Goal: Task Accomplishment & Management: Use online tool/utility

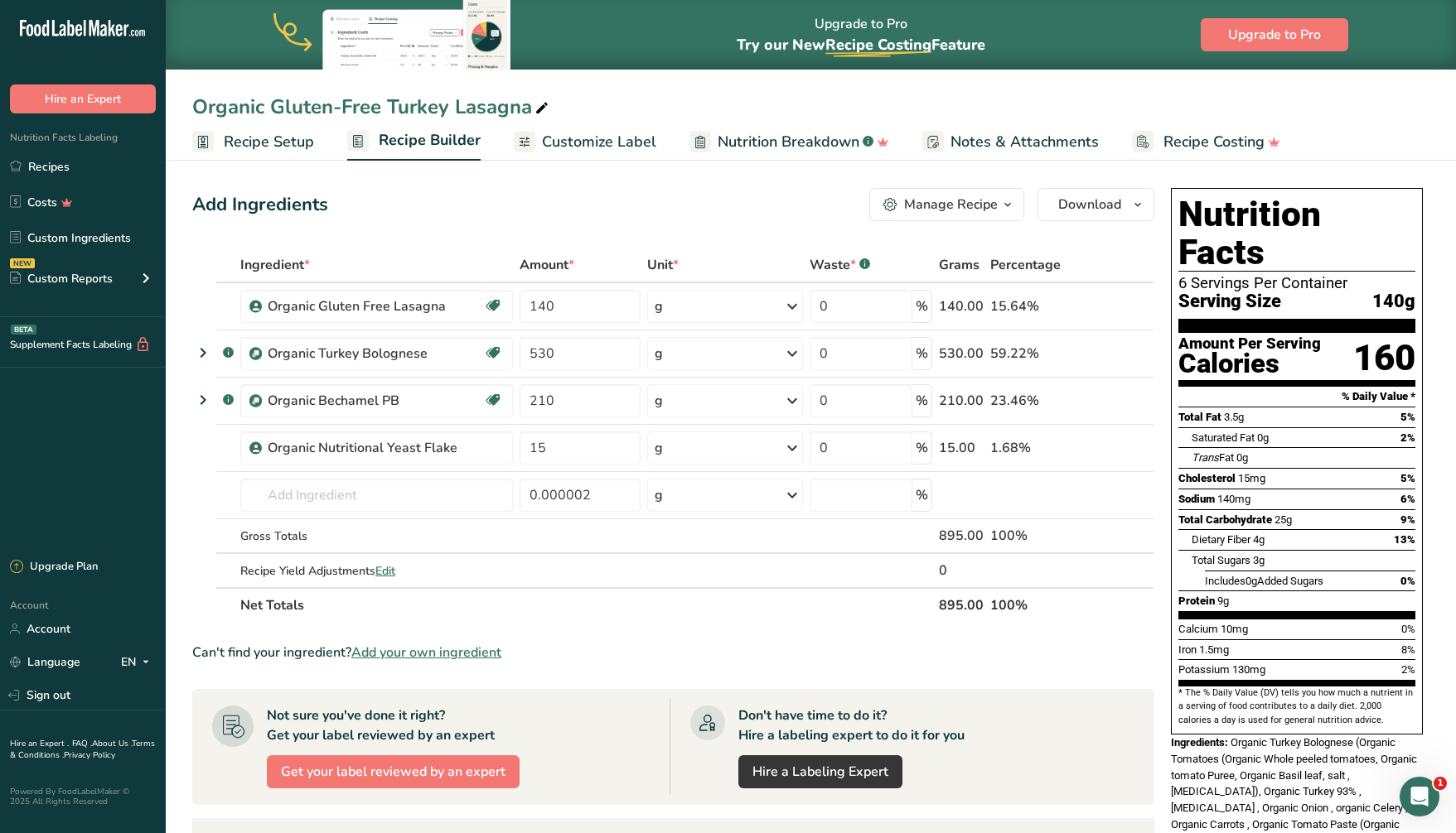
click at [1312, 155] on ul "Recipe Setup Recipe Builder Customize Label Nutrition Breakdown .a-a{fill:#3473…" at bounding box center [811, 141] width 1290 height 39
click at [1114, 190] on button "Download" at bounding box center [1095, 203] width 116 height 33
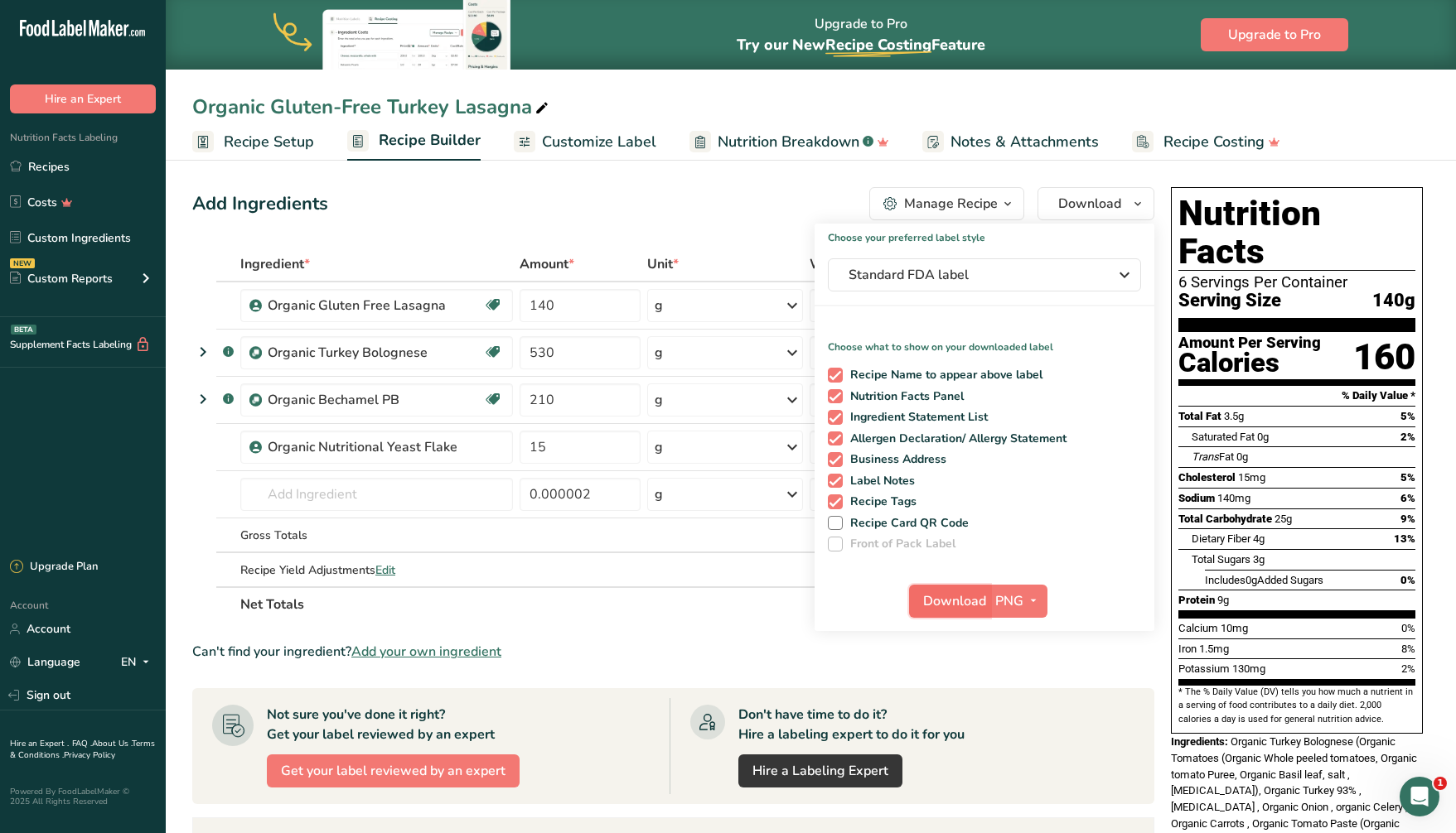
click at [956, 599] on span "Download" at bounding box center [955, 600] width 63 height 20
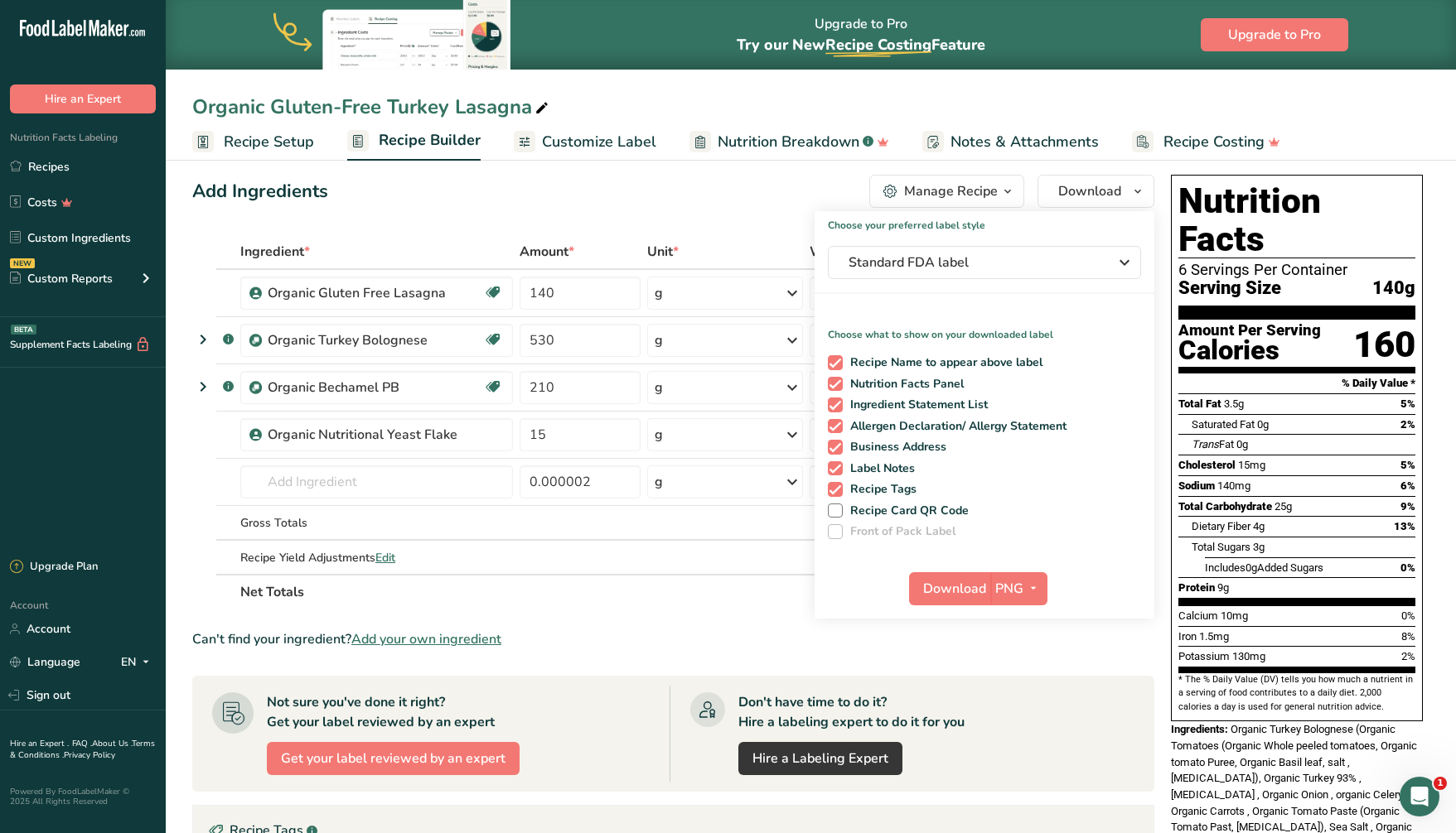
click at [792, 107] on div "Organic Gluten-Free Turkey Lasagna" at bounding box center [811, 107] width 1290 height 30
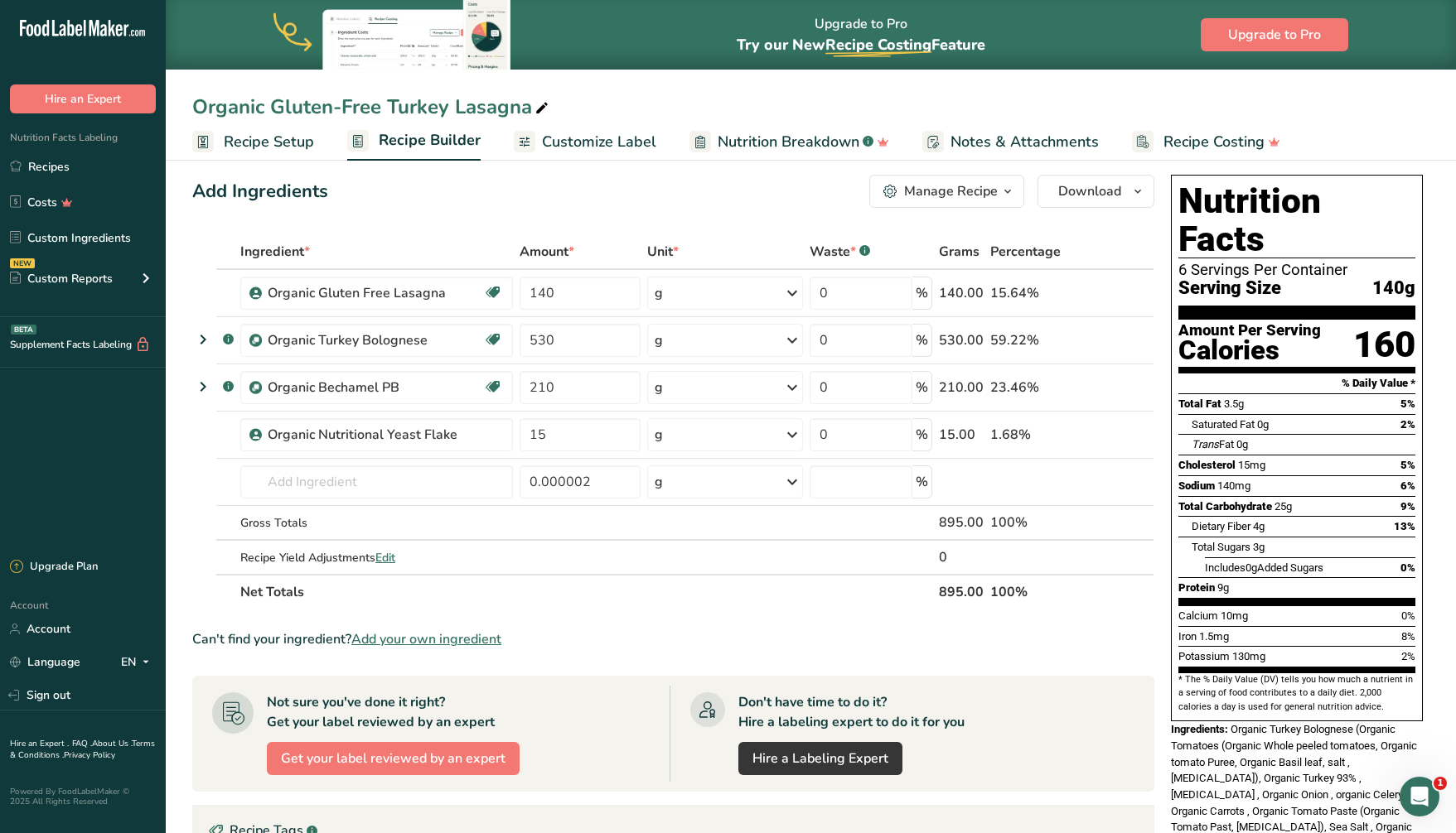
scroll to position [17, 0]
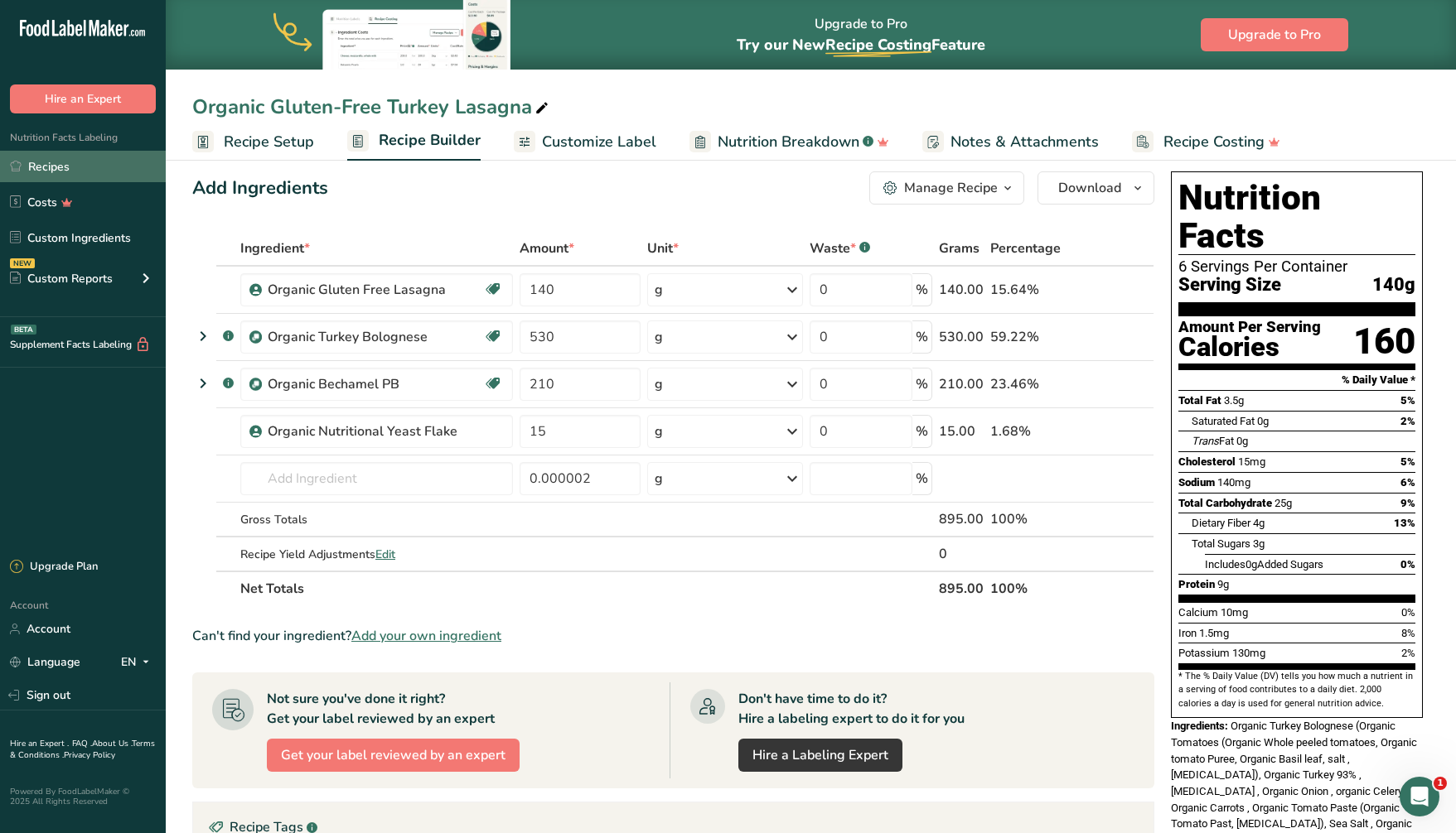
click at [77, 166] on link "Recipes" at bounding box center [82, 165] width 166 height 31
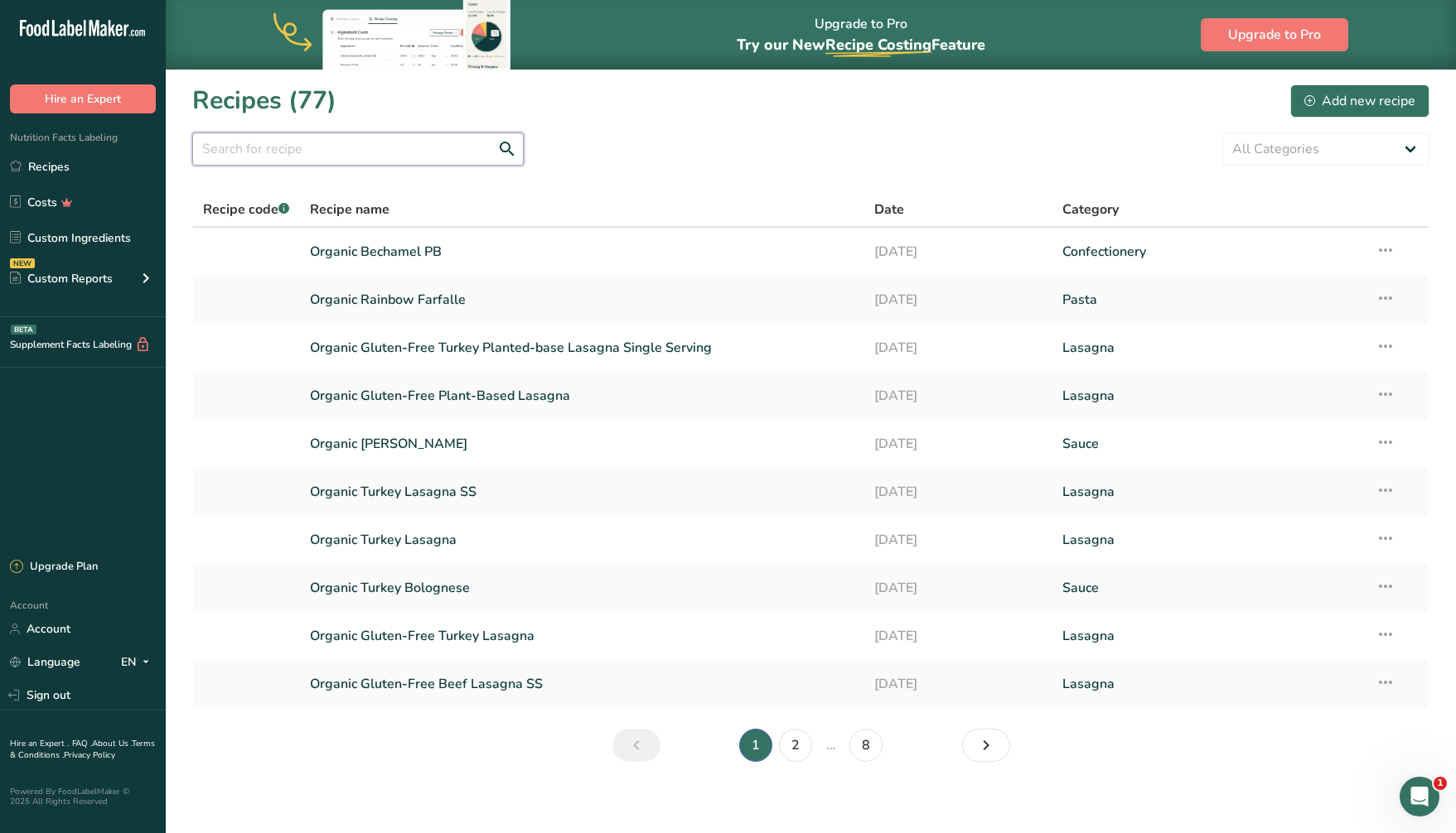
click at [300, 148] on input "text" at bounding box center [358, 148] width 331 height 33
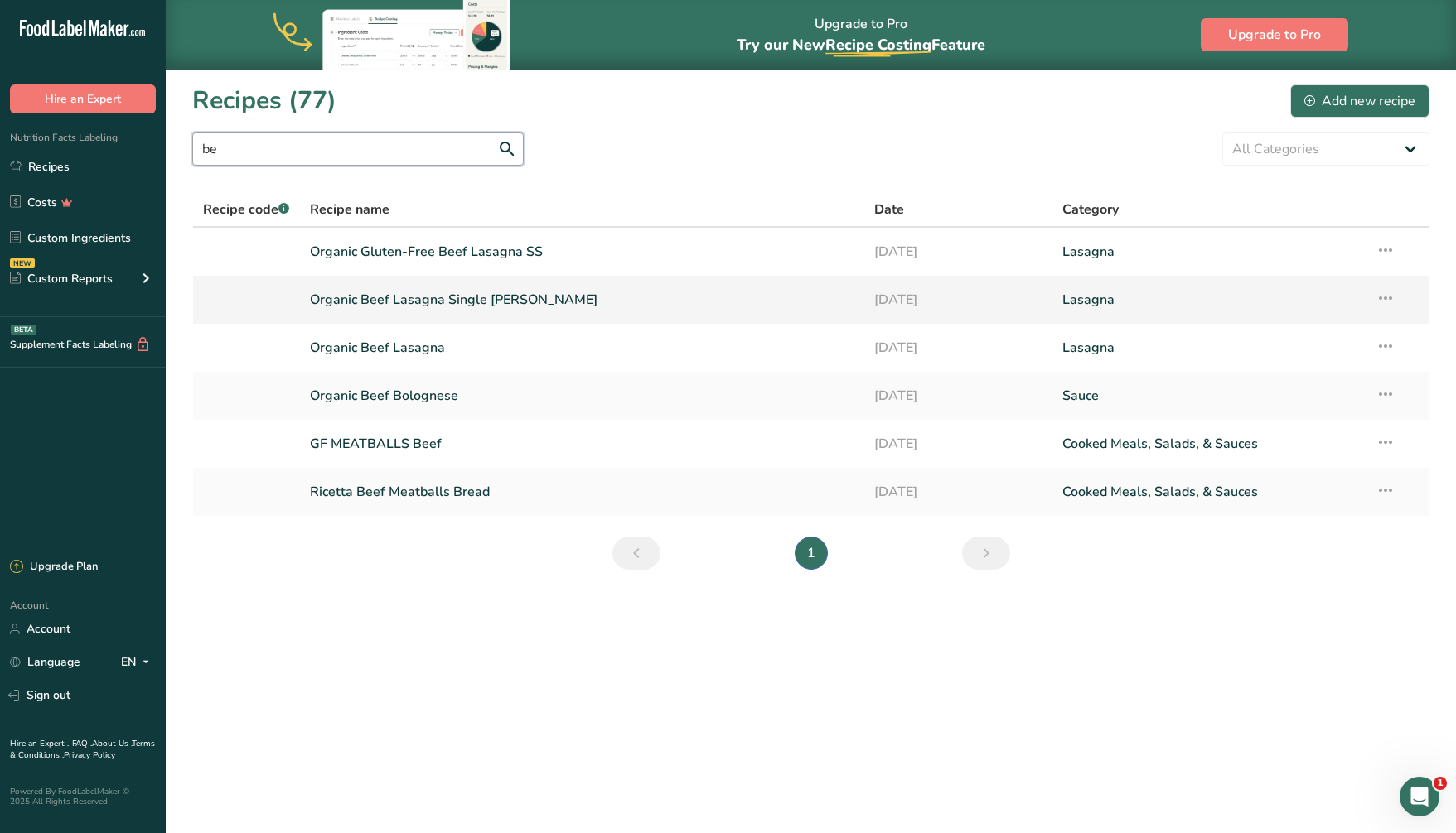
type input "b"
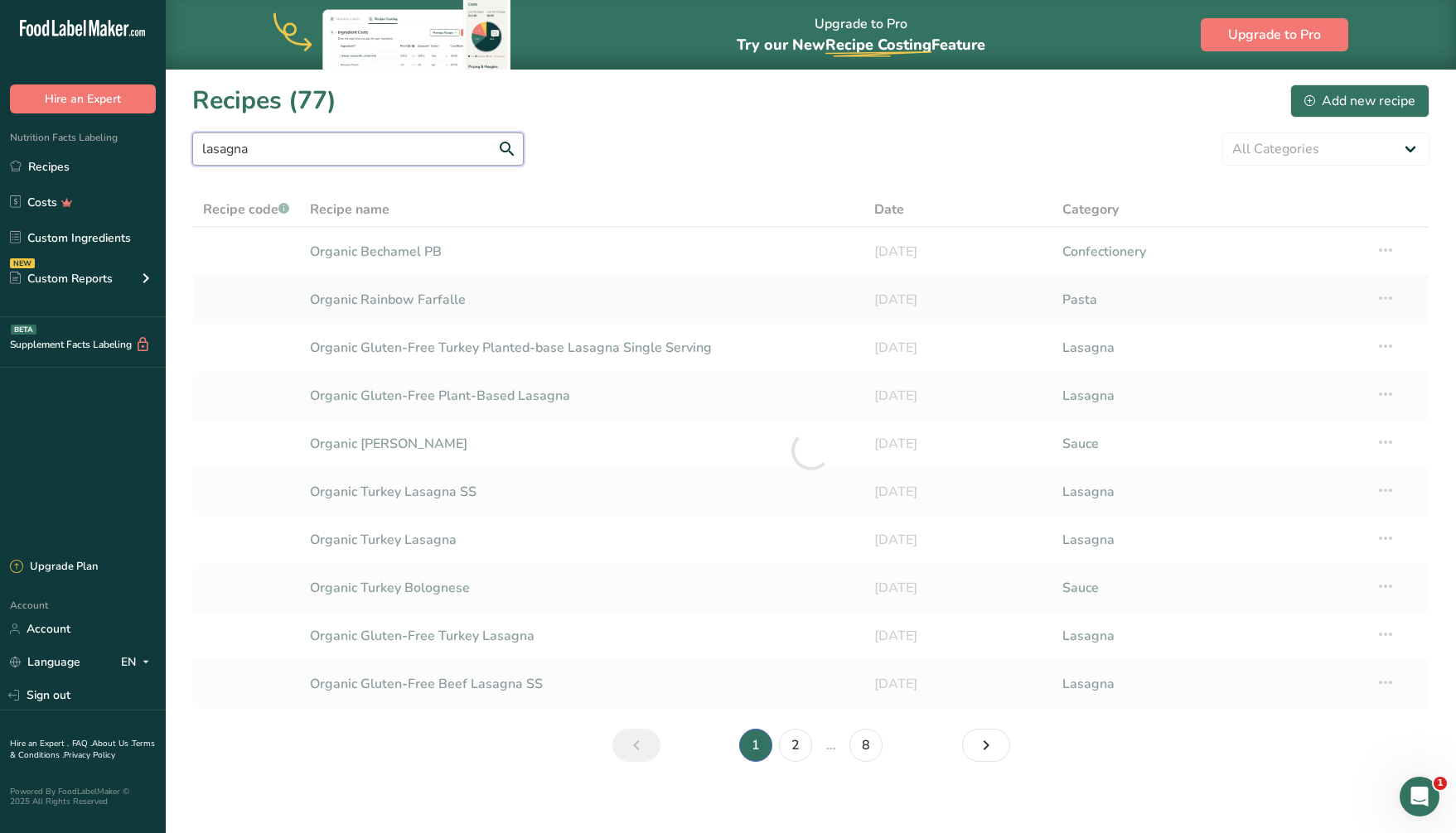
type input "lasagna"
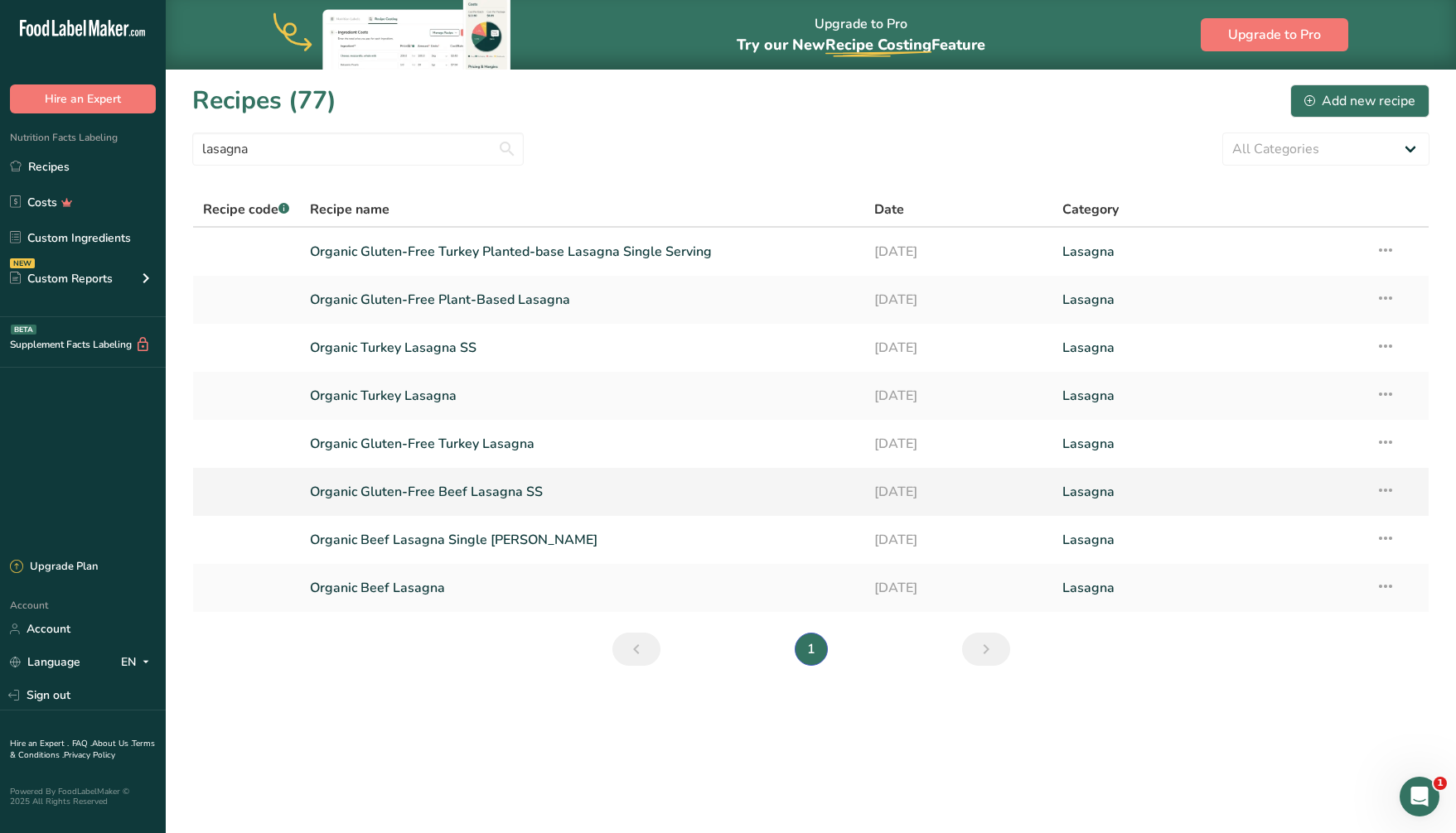
click at [519, 495] on link "Organic Gluten-Free Beef Lasagna SS" at bounding box center [582, 492] width 544 height 35
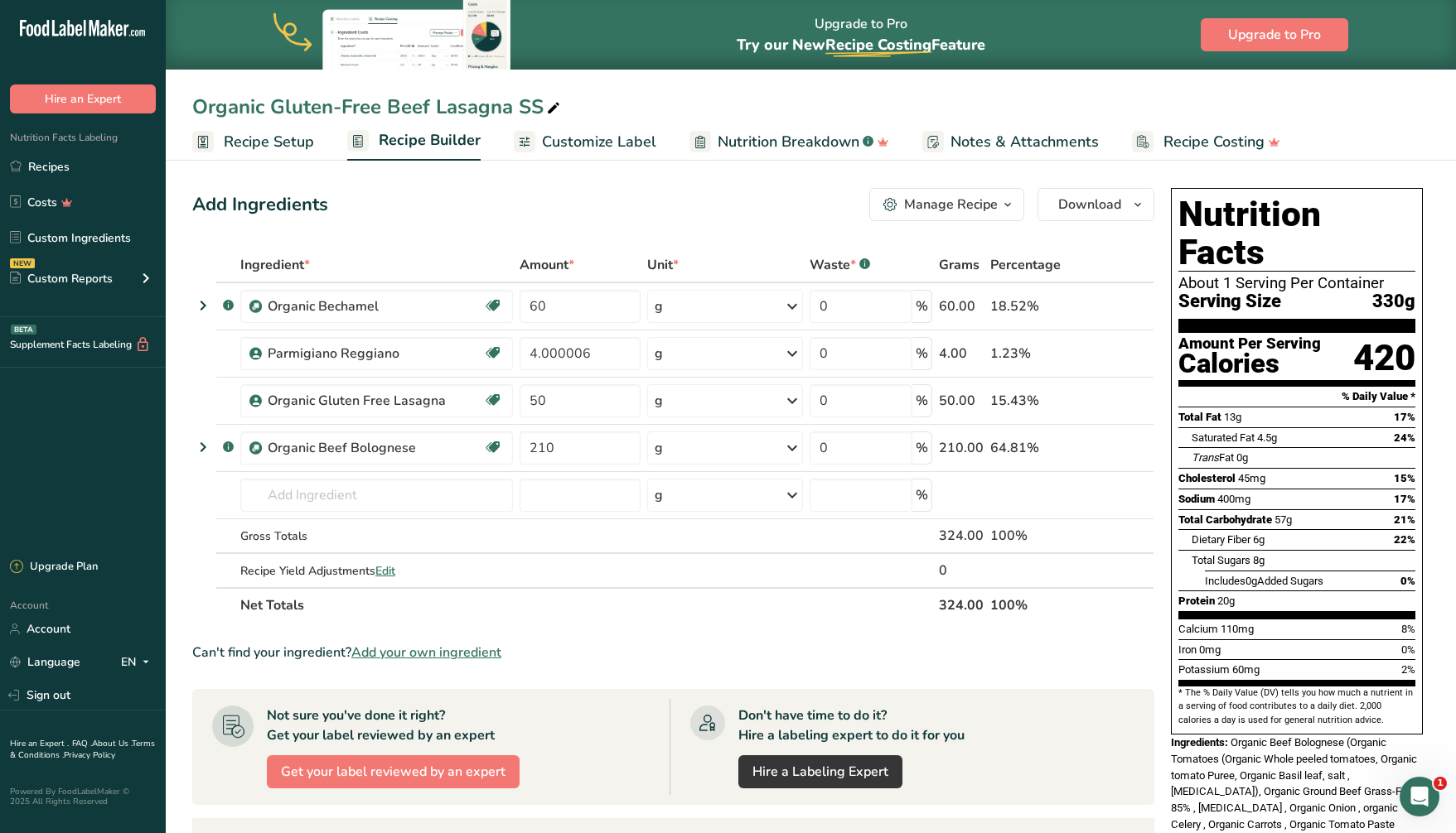
click at [558, 105] on icon at bounding box center [553, 108] width 15 height 24
type input "Organic Gluten-Free Beef Lasagna"
click at [347, 491] on input "text" at bounding box center [377, 495] width 272 height 33
type input "becham"
click at [579, 180] on section "Add Ingredients Manage Recipe Delete Recipe Duplicate Recipe Scale Recipe Save …" at bounding box center [811, 673] width 1290 height 1036
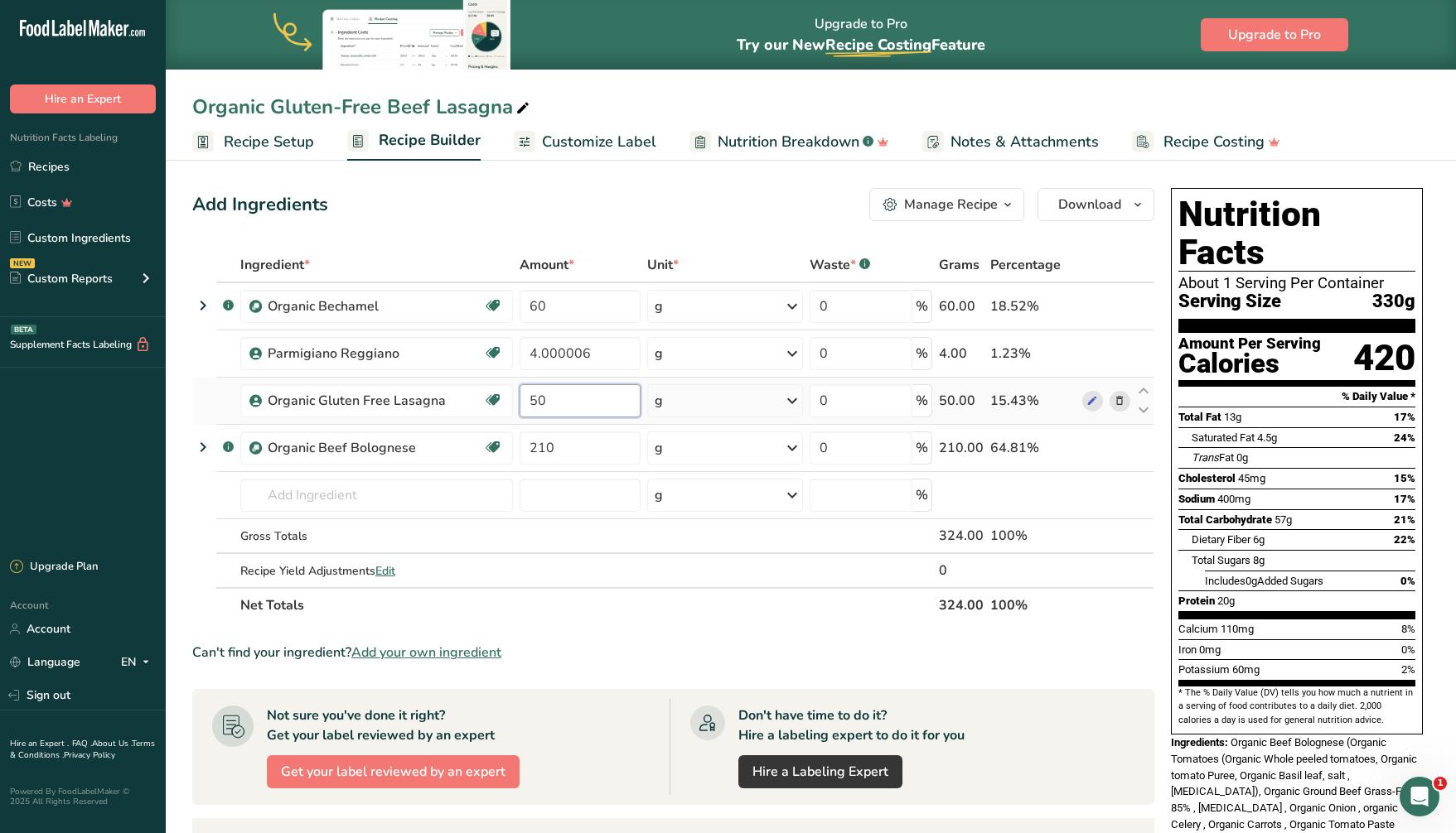
click at [567, 398] on input "50" at bounding box center [580, 400] width 121 height 33
type input "5"
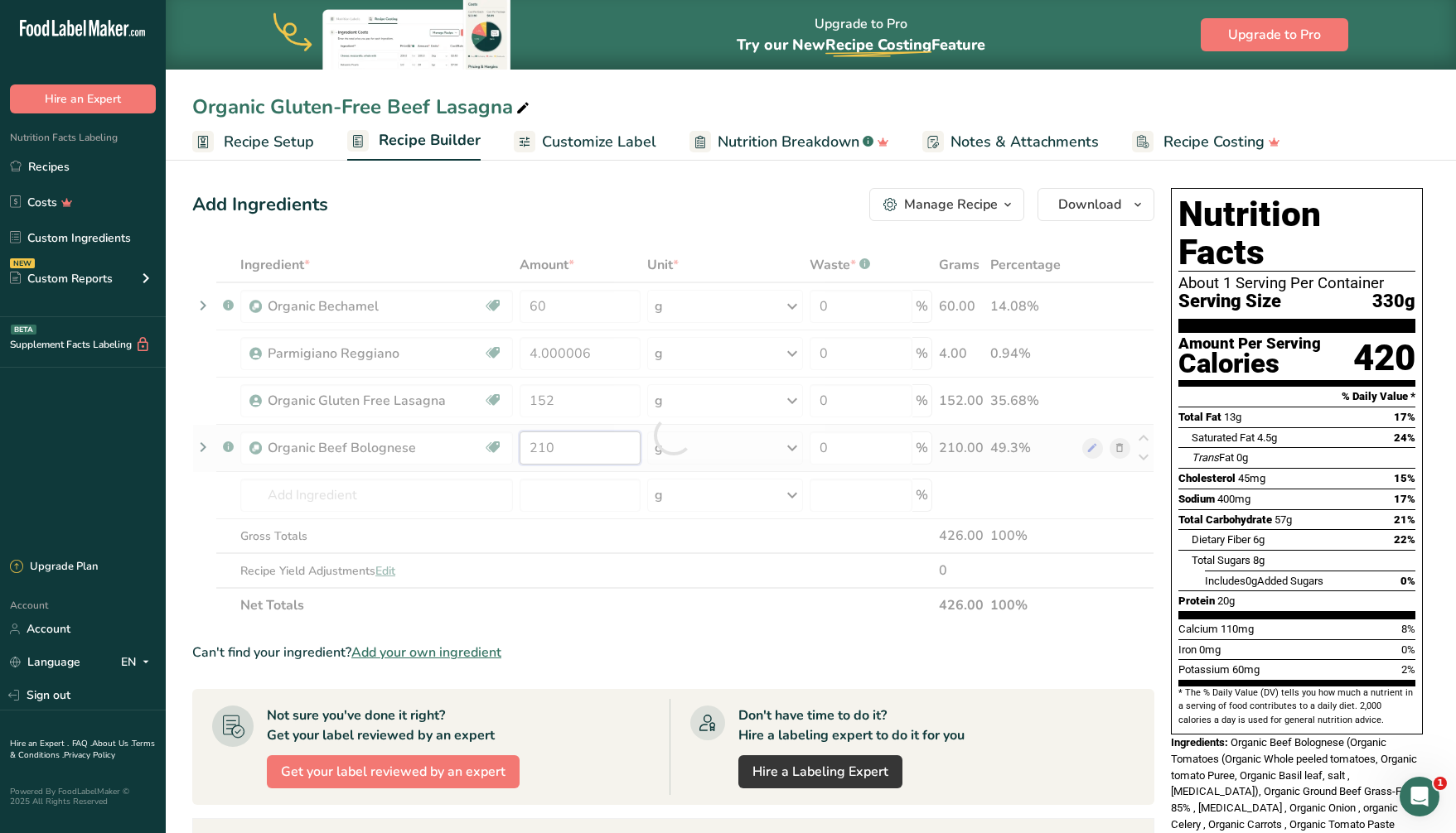
click at [562, 452] on div "Ingredient * Amount * Unit * Waste * .a-a{fill:#347362;}.b-a{fill:#fff;} Grams …" at bounding box center [673, 435] width 962 height 375
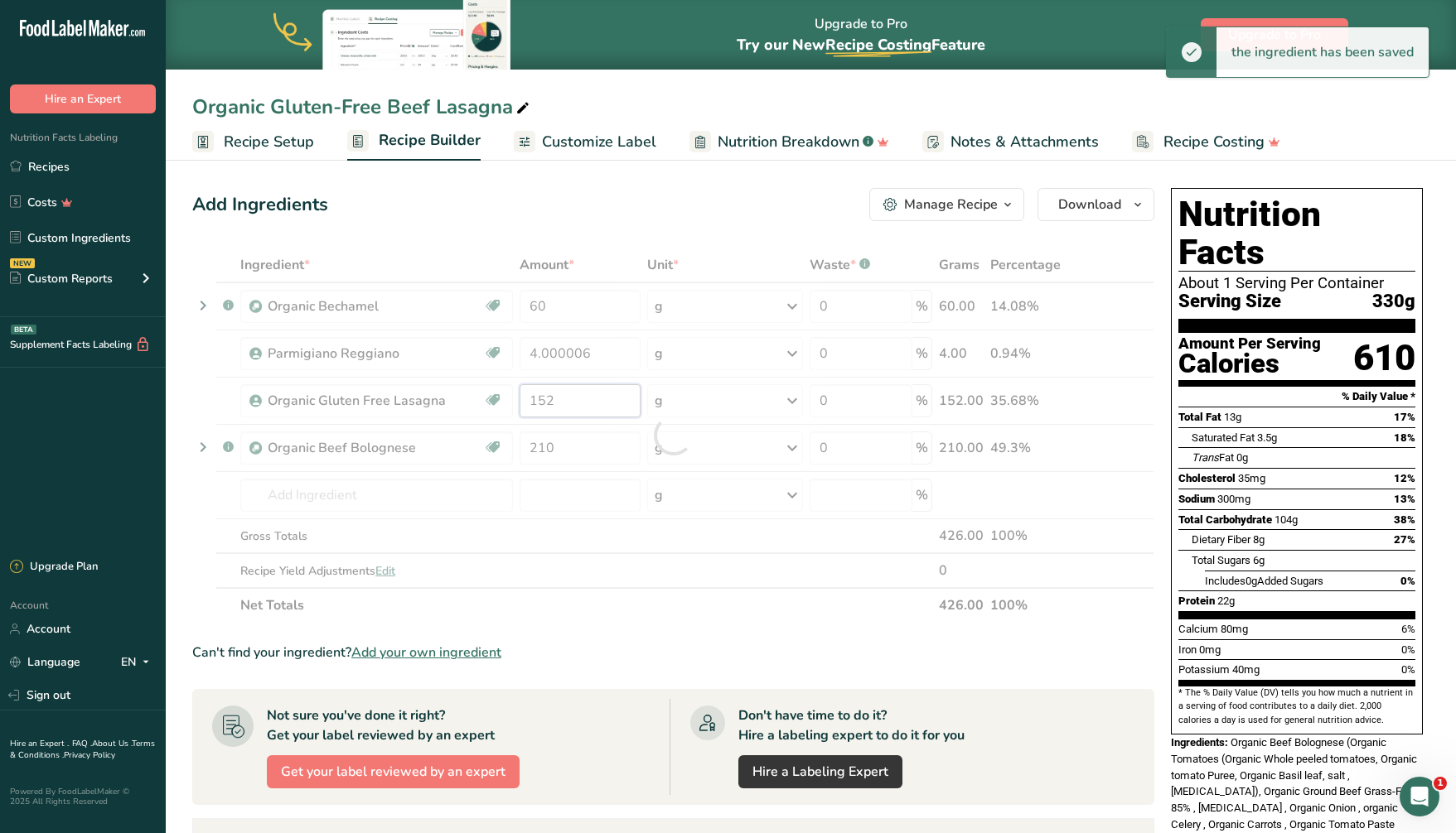
click at [563, 399] on div "Ingredient * Amount * Unit * Waste * .a-a{fill:#347362;}.b-a{fill:#fff;} Grams …" at bounding box center [673, 435] width 962 height 375
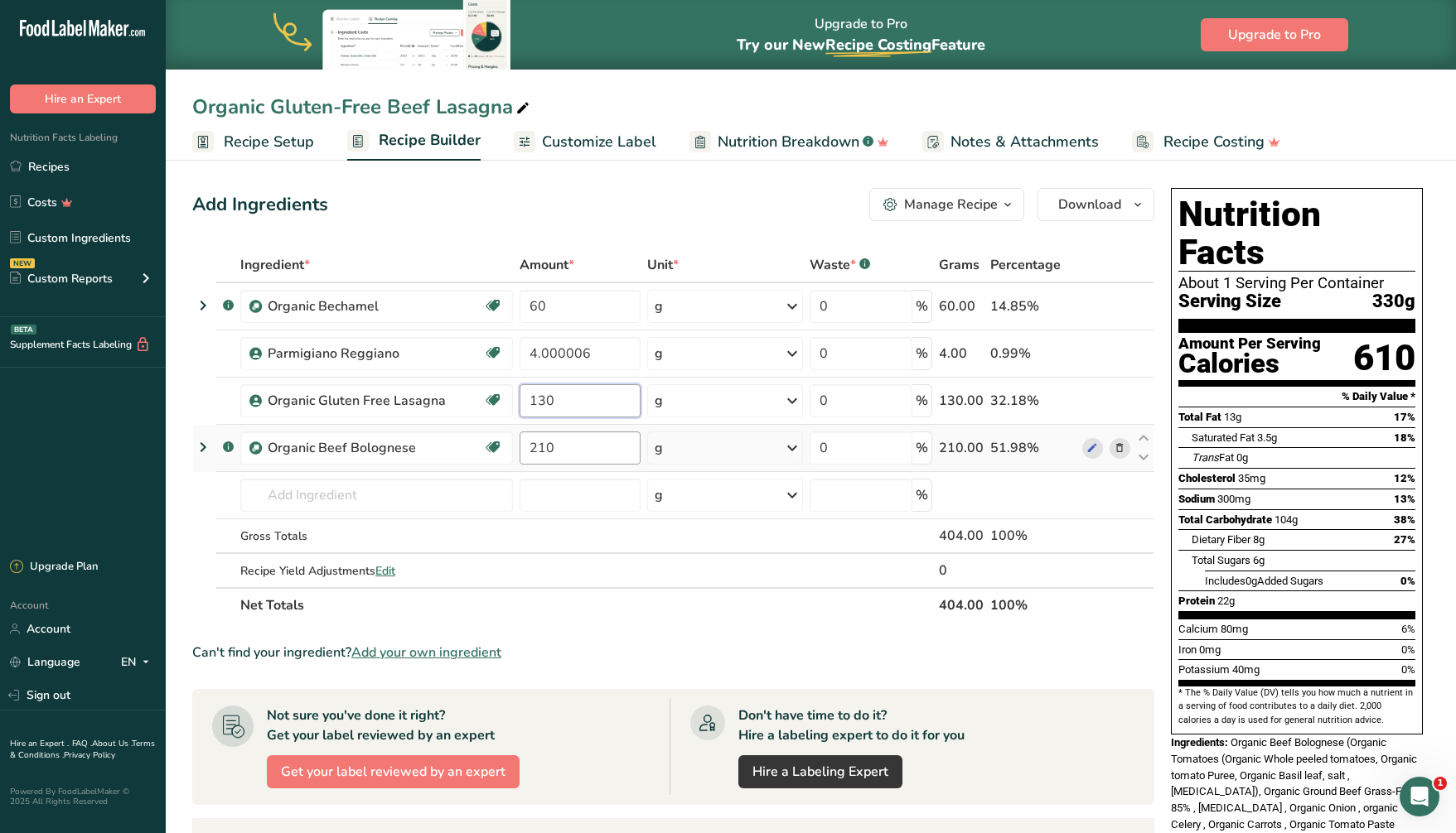
type input "130"
click at [583, 447] on div "Ingredient * Amount * Unit * Waste * .a-a{fill:#347362;}.b-a{fill:#fff;} Grams …" at bounding box center [673, 435] width 962 height 375
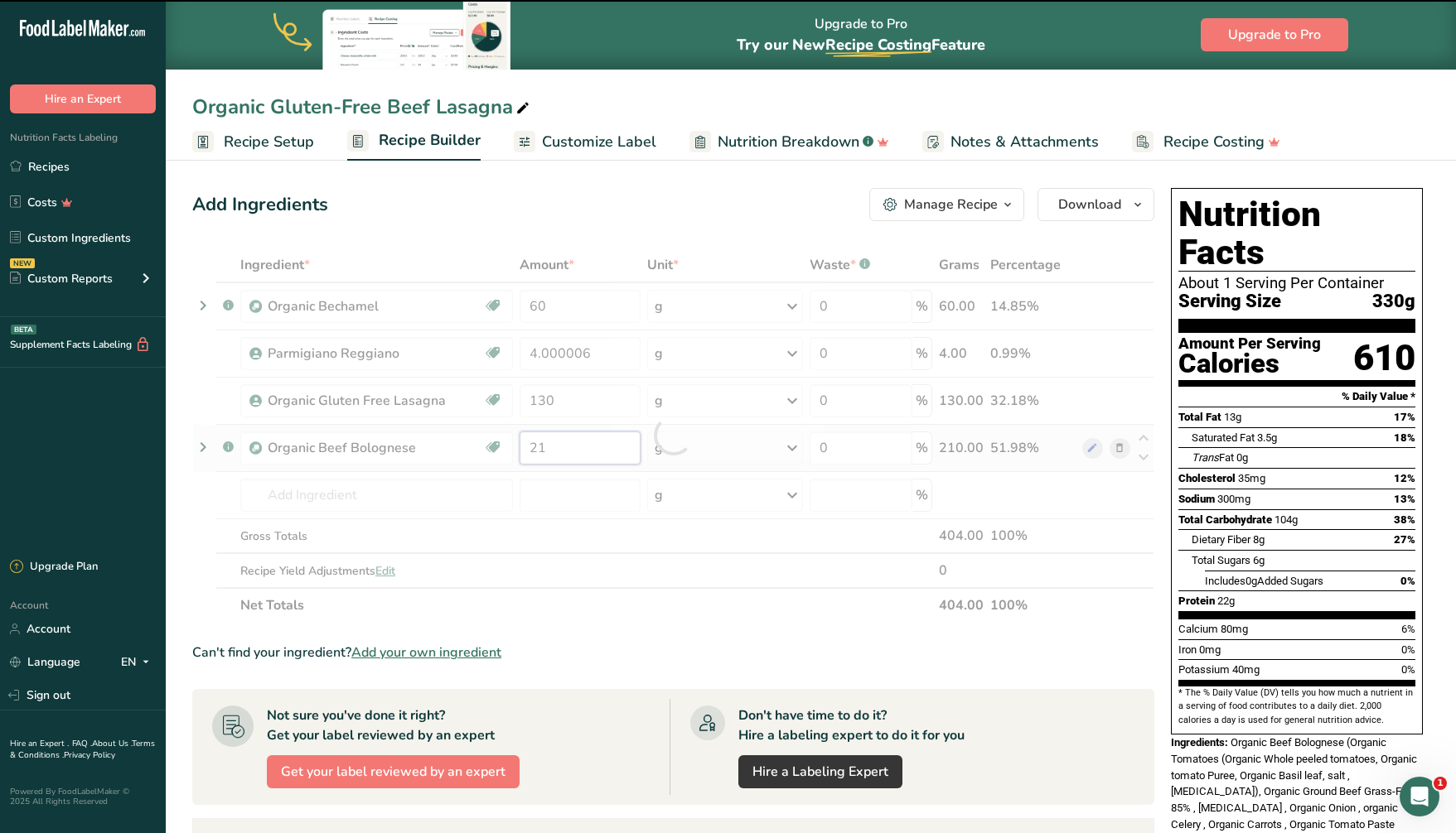
type input "2"
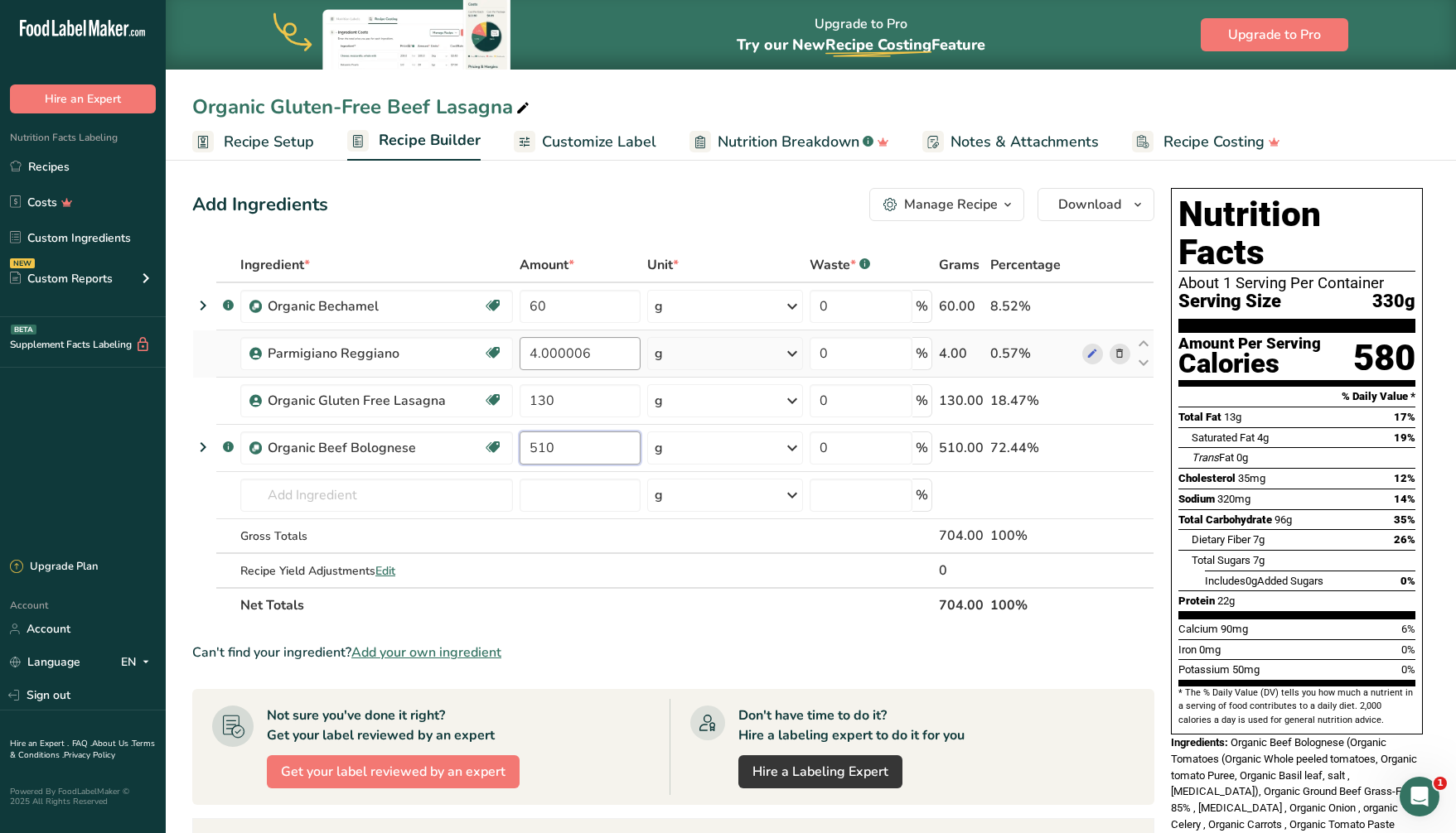
type input "510"
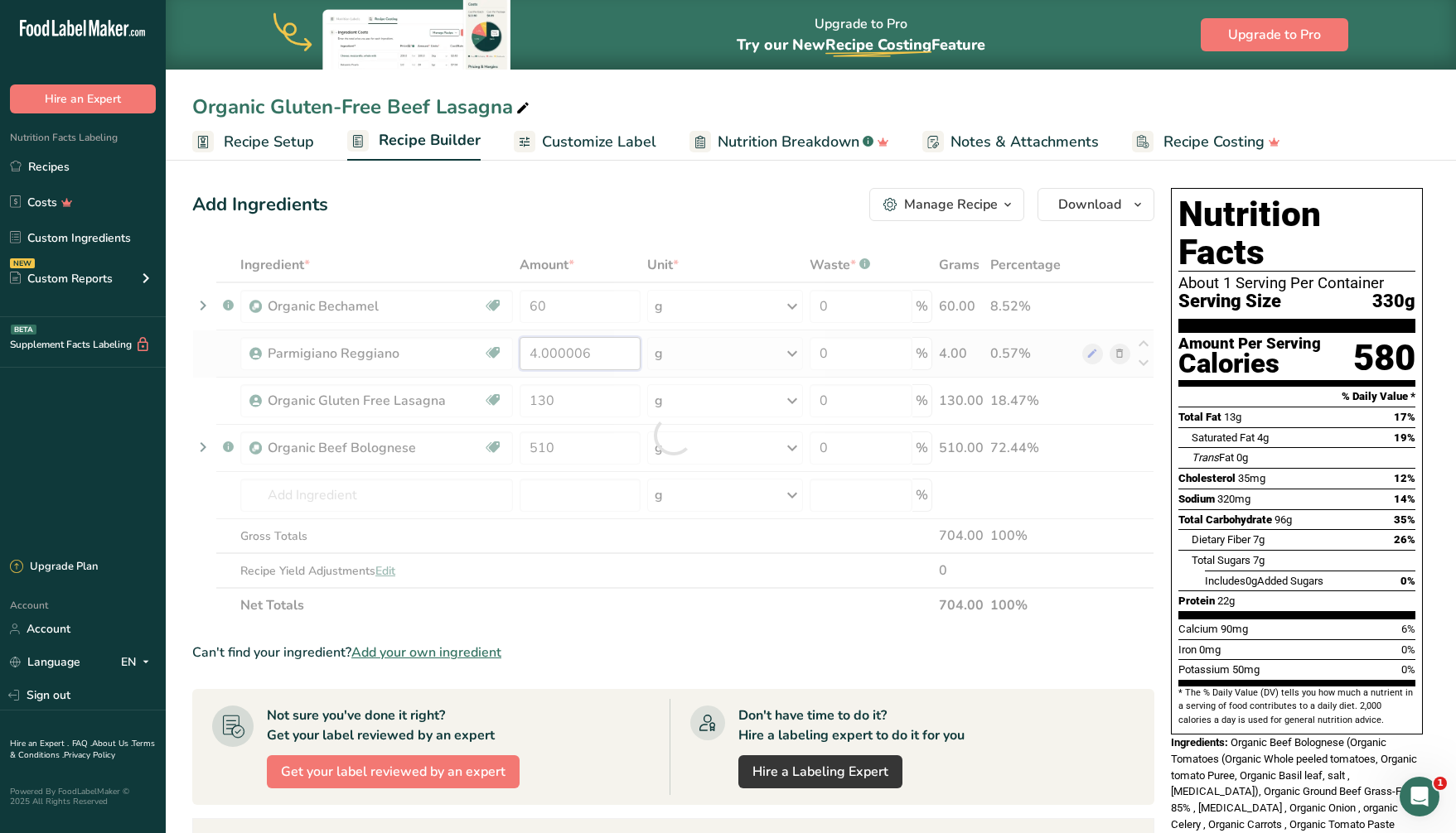
click at [608, 346] on div "Ingredient * Amount * Unit * Waste * .a-a{fill:#347362;}.b-a{fill:#fff;} Grams …" at bounding box center [673, 435] width 962 height 375
drag, startPoint x: 612, startPoint y: 348, endPoint x: 535, endPoint y: 352, distance: 77.1
click at [535, 352] on div at bounding box center [673, 435] width 962 height 375
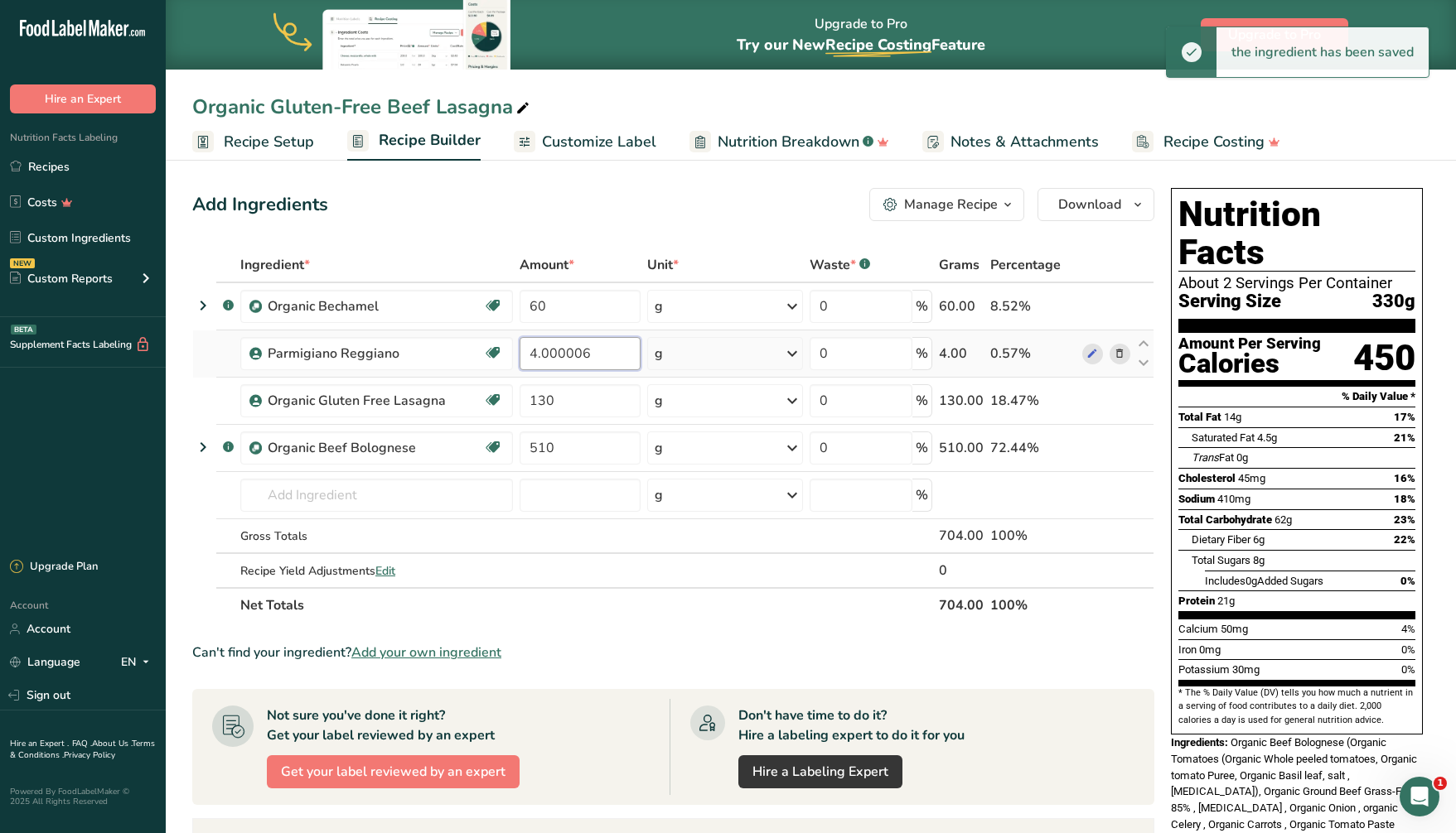
drag, startPoint x: 549, startPoint y: 351, endPoint x: 518, endPoint y: 352, distance: 31.0
click at [519, 352] on input "4.000006" at bounding box center [580, 353] width 121 height 33
type input "10"
click at [561, 297] on div "Ingredient * Amount * Unit * Waste * .a-a{fill:#347362;}.b-a{fill:#fff;} Grams …" at bounding box center [673, 435] width 962 height 375
click at [570, 301] on input "60" at bounding box center [580, 306] width 121 height 33
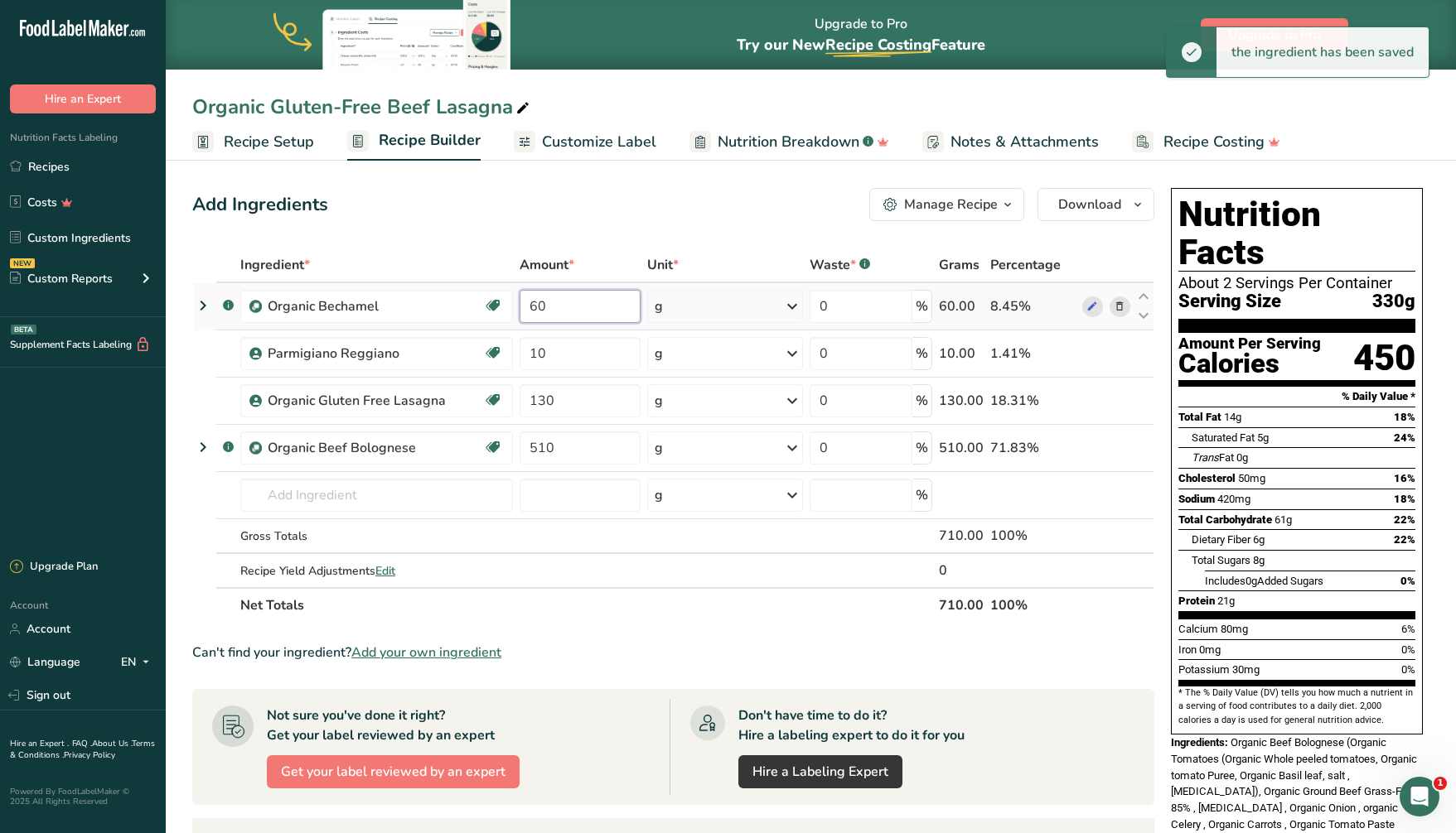
type input "6"
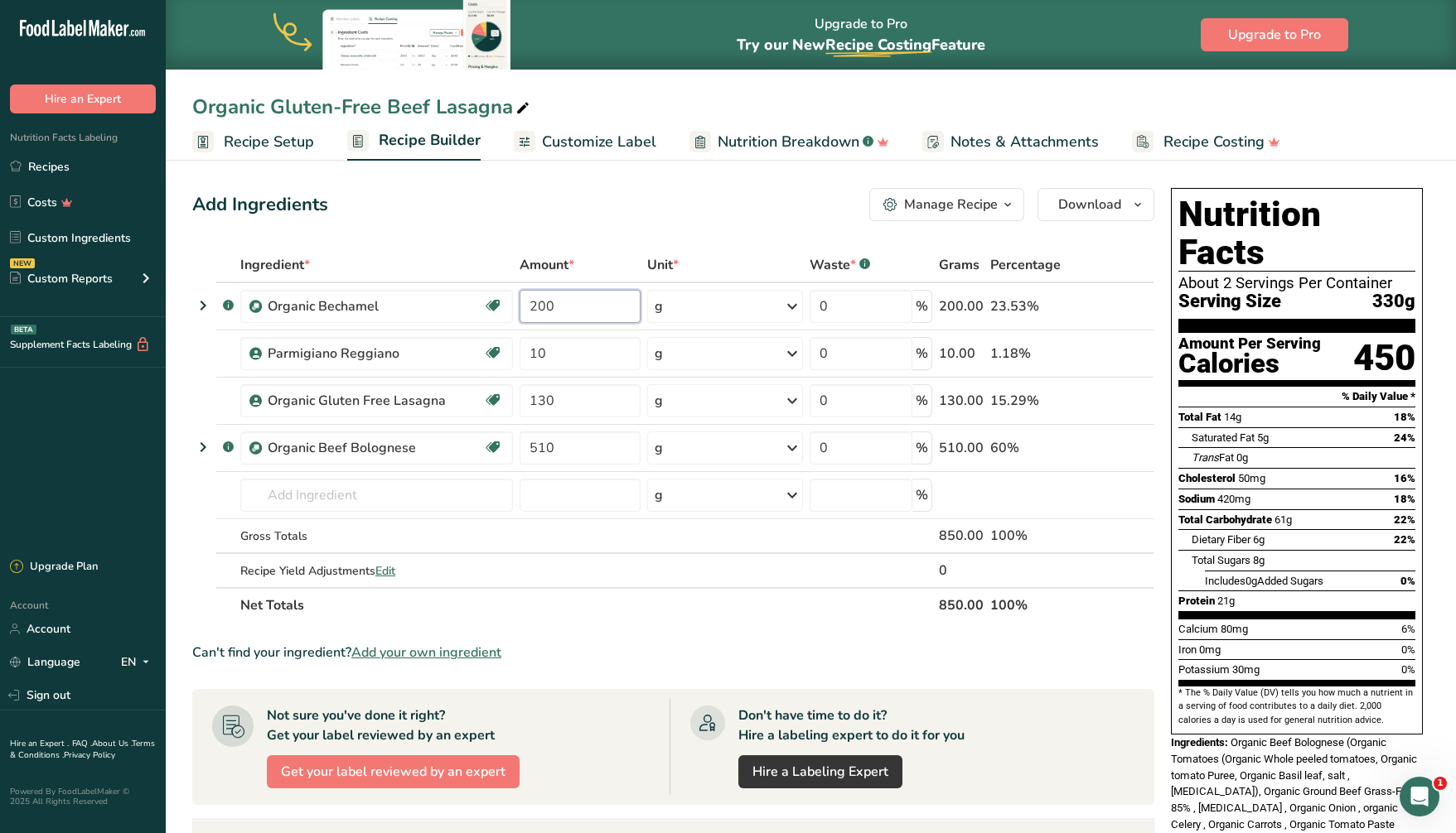
type input "200"
click at [549, 185] on div "Add Ingredients Manage Recipe Delete Recipe Duplicate Recipe Scale Recipe Save …" at bounding box center [677, 673] width 972 height 983
click at [276, 144] on span "Recipe Setup" at bounding box center [268, 142] width 90 height 23
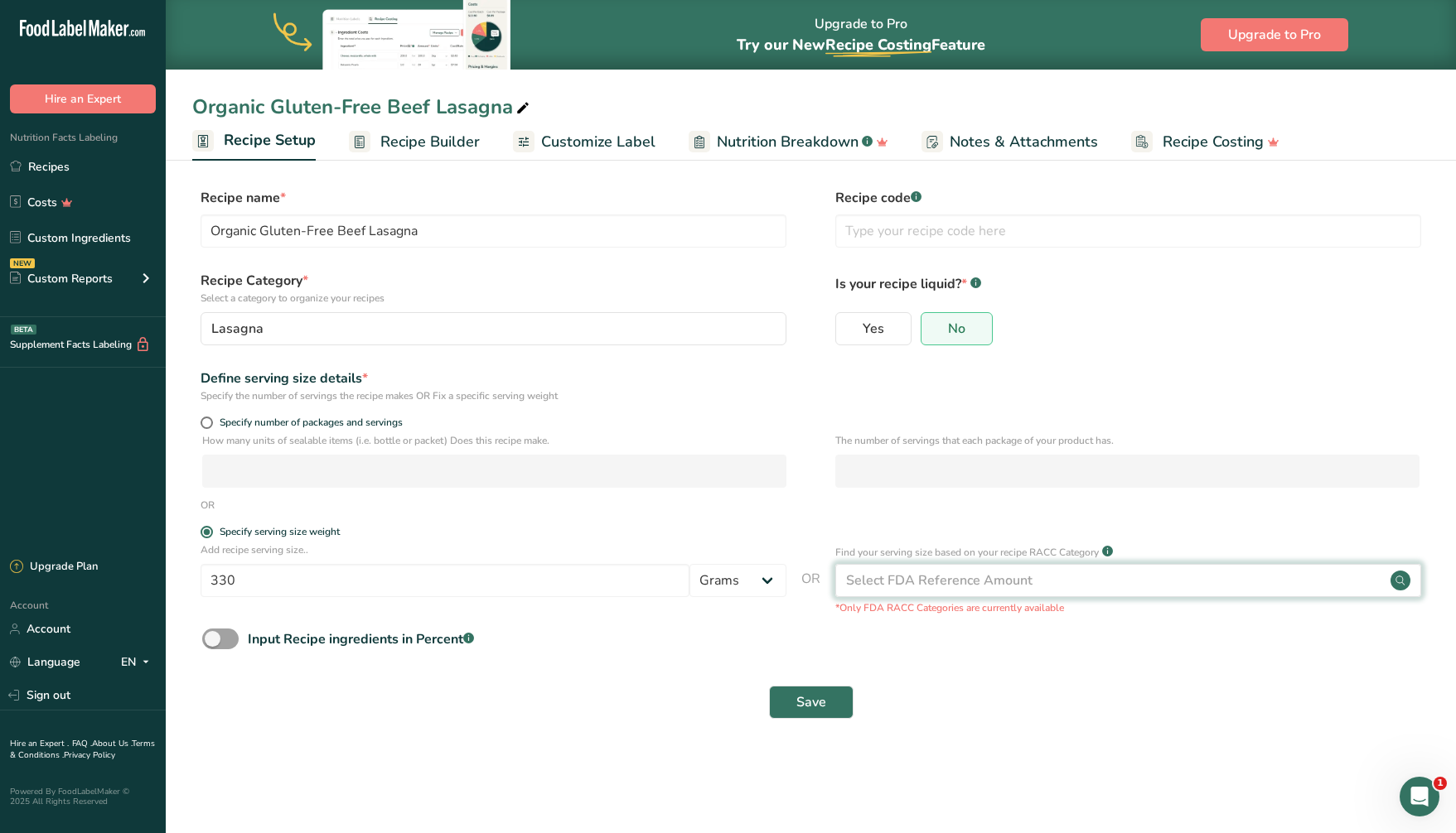
click at [887, 589] on div "Select FDA Reference Amount" at bounding box center [939, 580] width 186 height 20
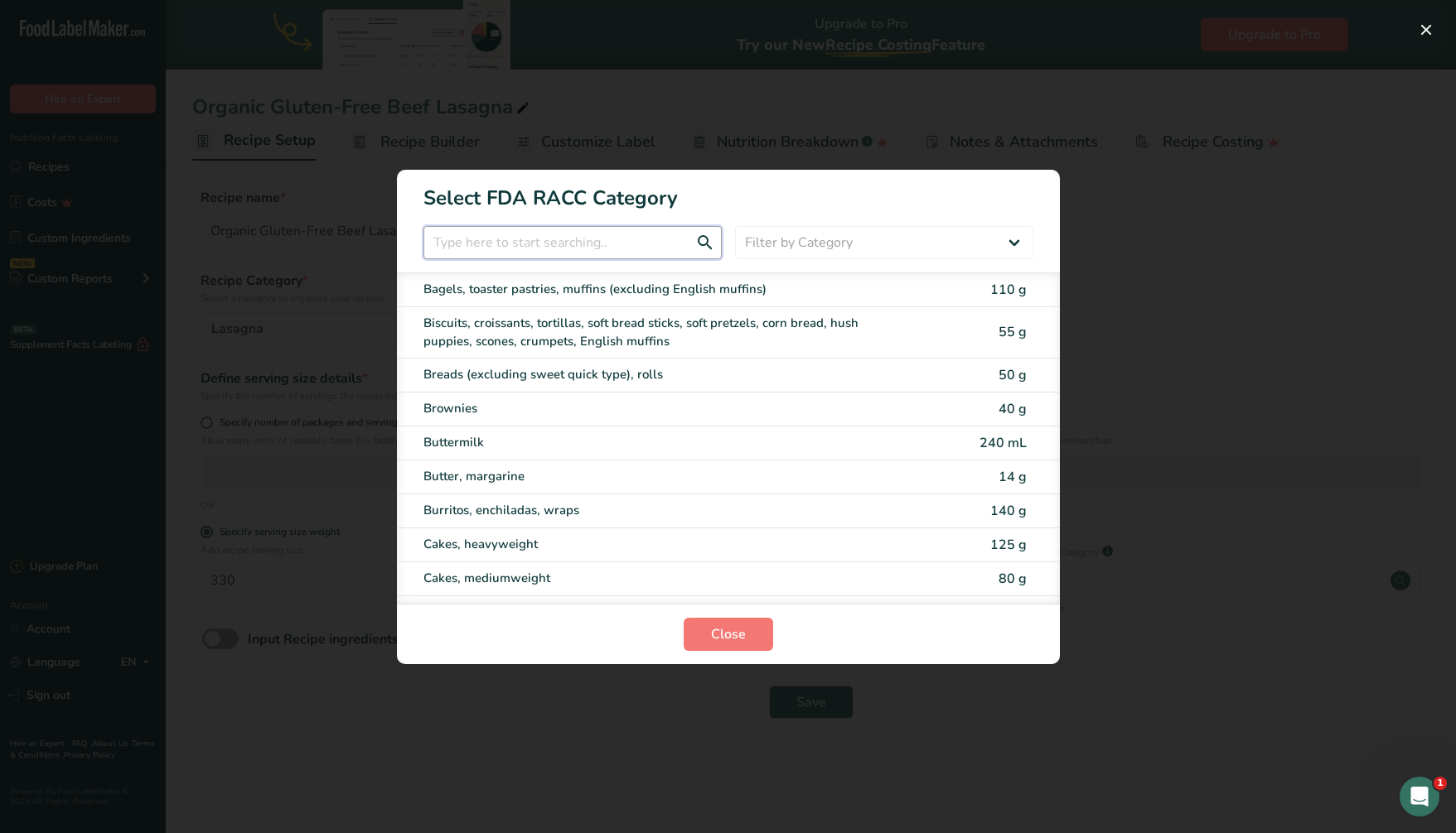
click at [456, 240] on input "RACC Category Selection Modal" at bounding box center [572, 242] width 298 height 33
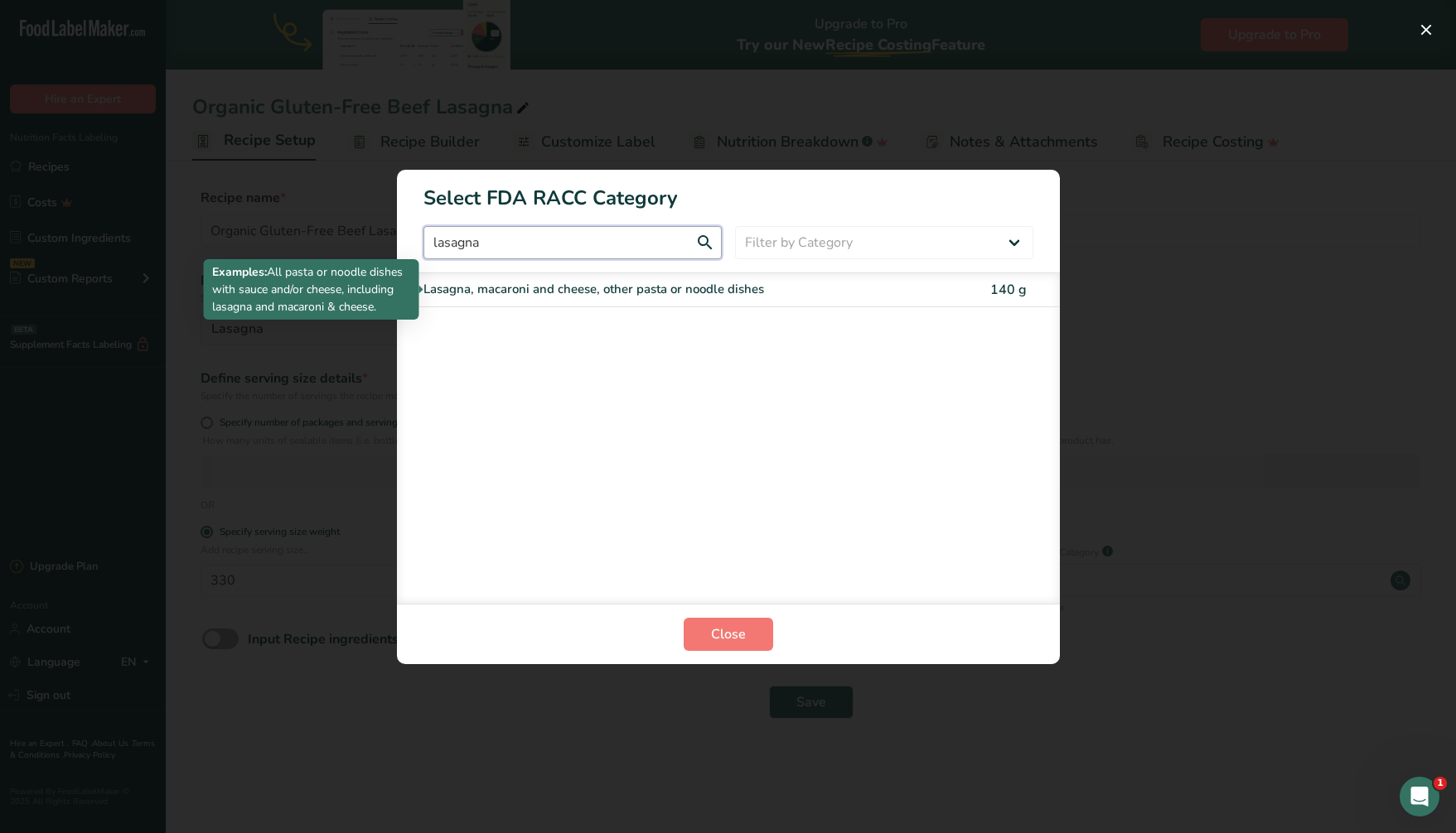
type input "lasagna"
click at [634, 290] on div "Lasagna, macaroni and cheese, other pasta or noodle dishes" at bounding box center [658, 289] width 470 height 19
type input "140"
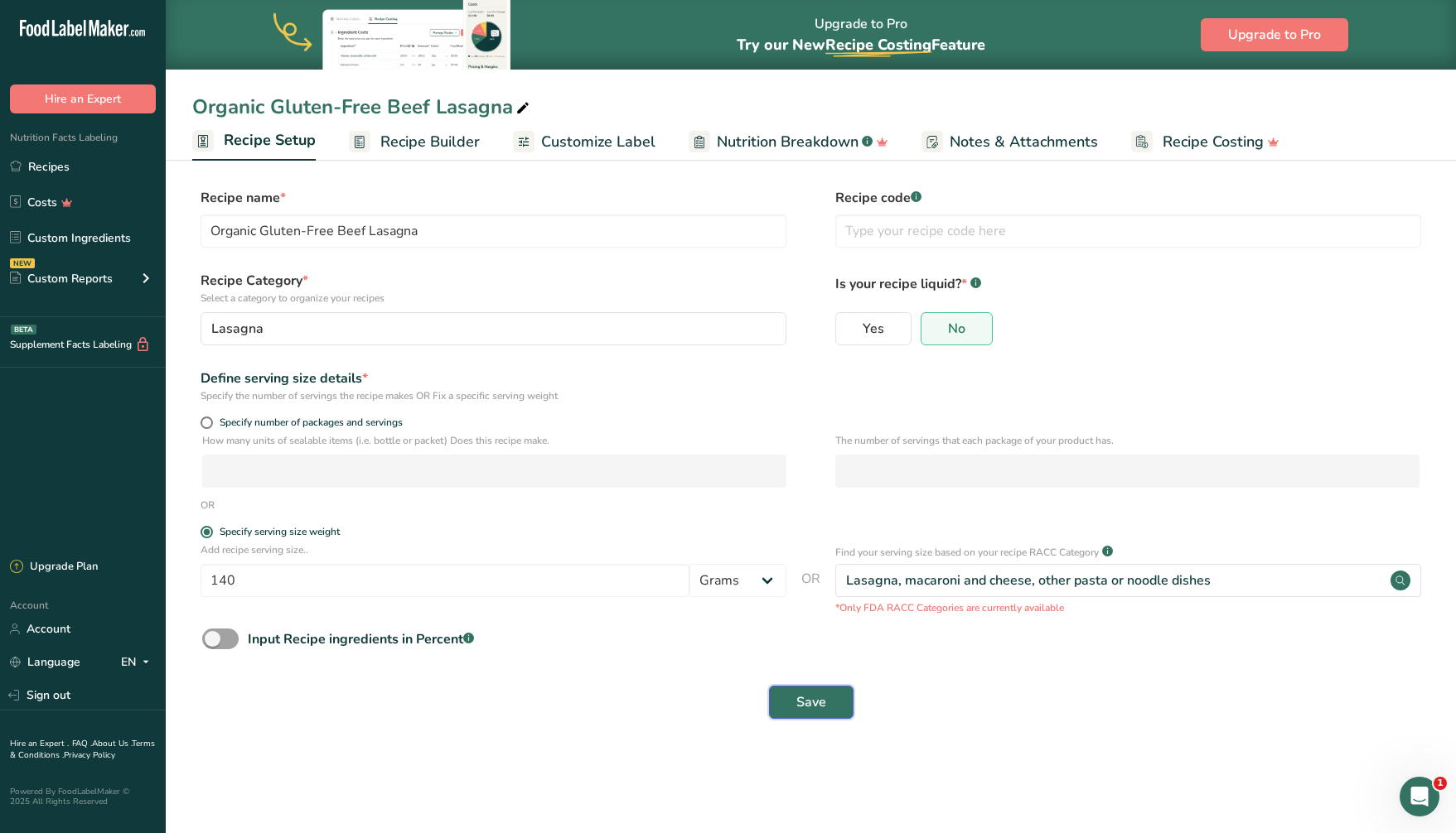
click at [807, 702] on span "Save" at bounding box center [812, 702] width 30 height 20
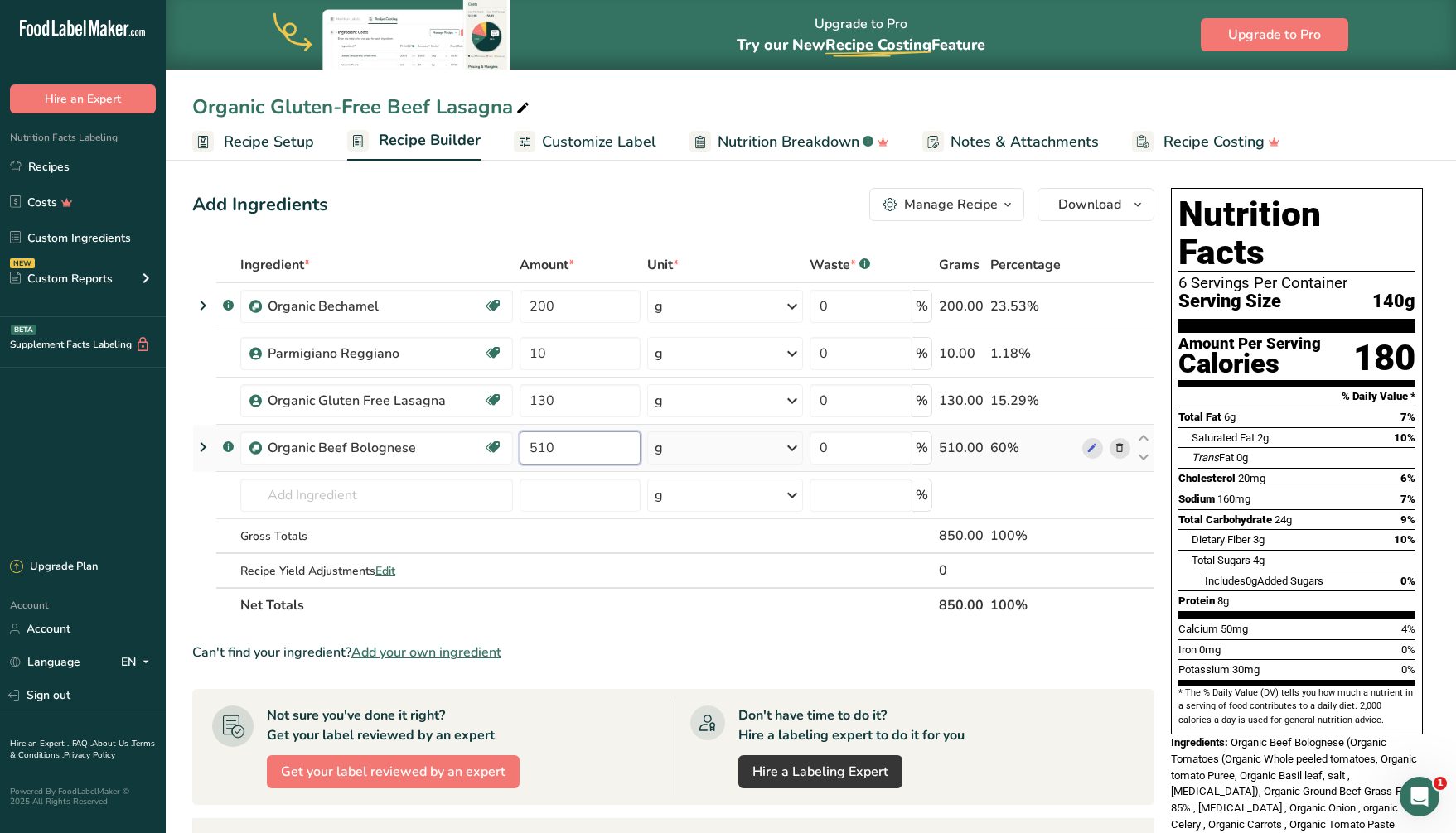
click at [545, 445] on input "510" at bounding box center [580, 447] width 121 height 33
type input "530"
click at [568, 497] on div "Ingredient * Amount * Unit * Waste * .a-a{fill:#347362;}.b-a{fill:#fff;} Grams …" at bounding box center [673, 435] width 962 height 375
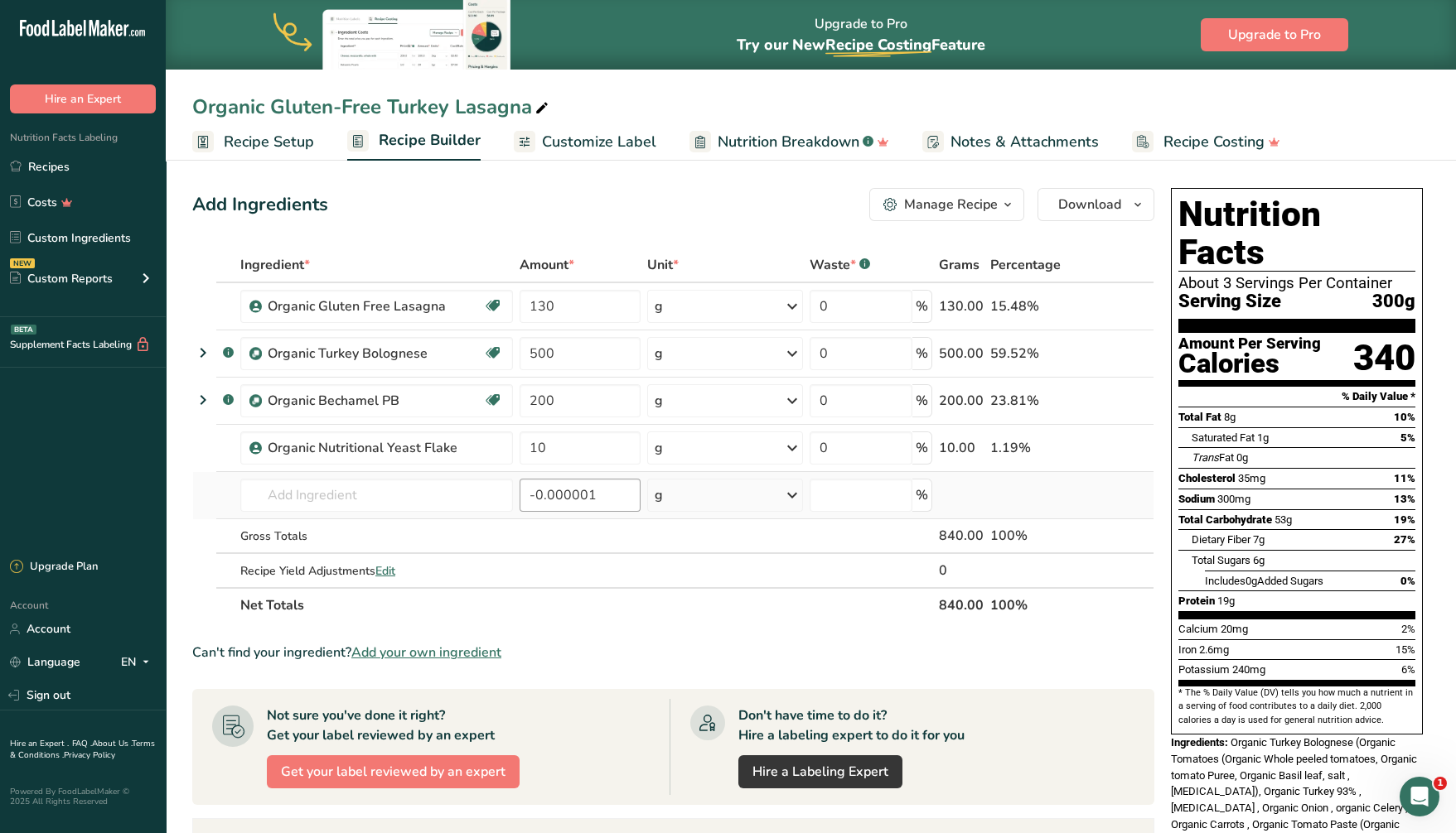
type input "-0.000002"
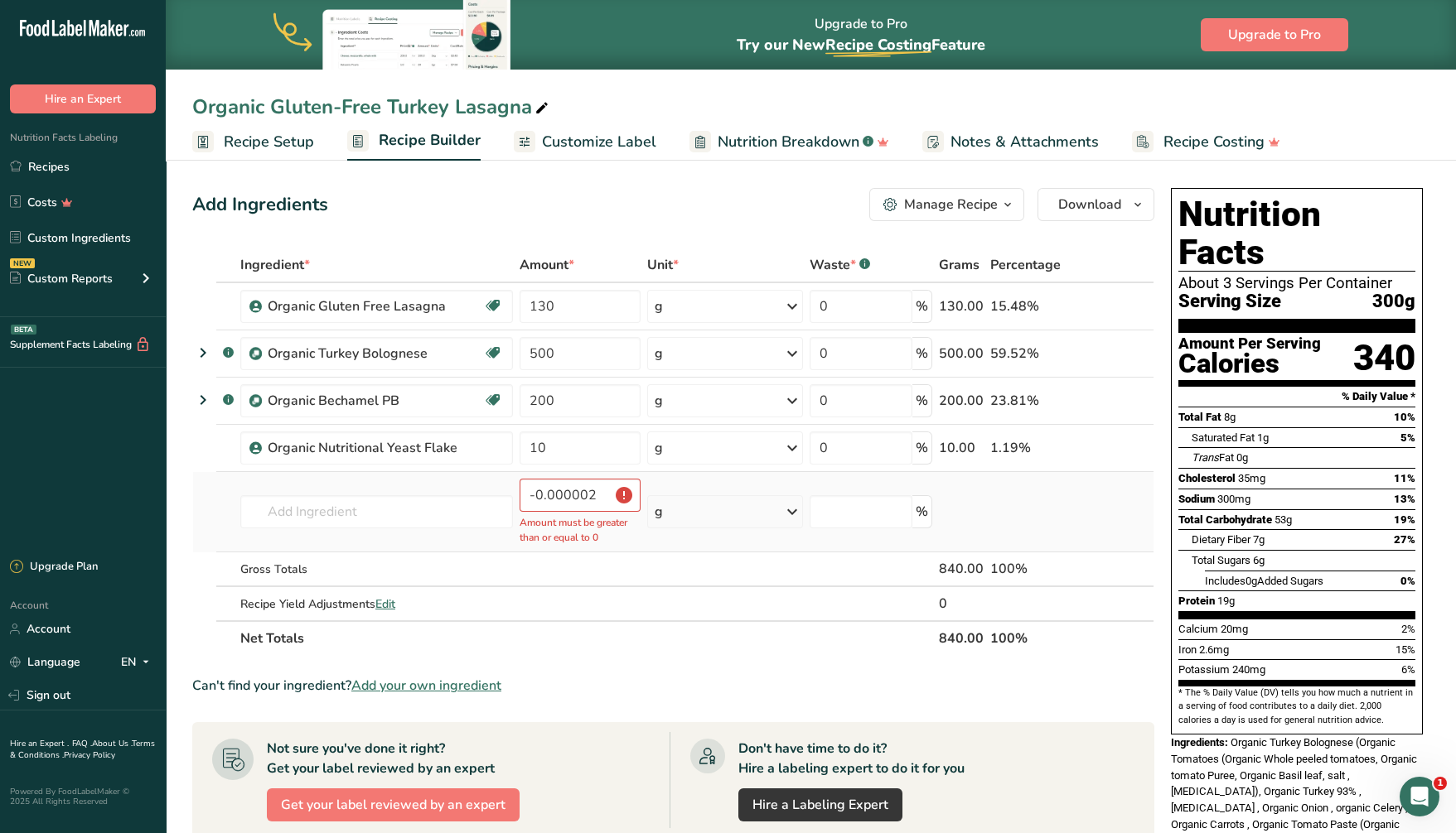
scroll to position [6, 0]
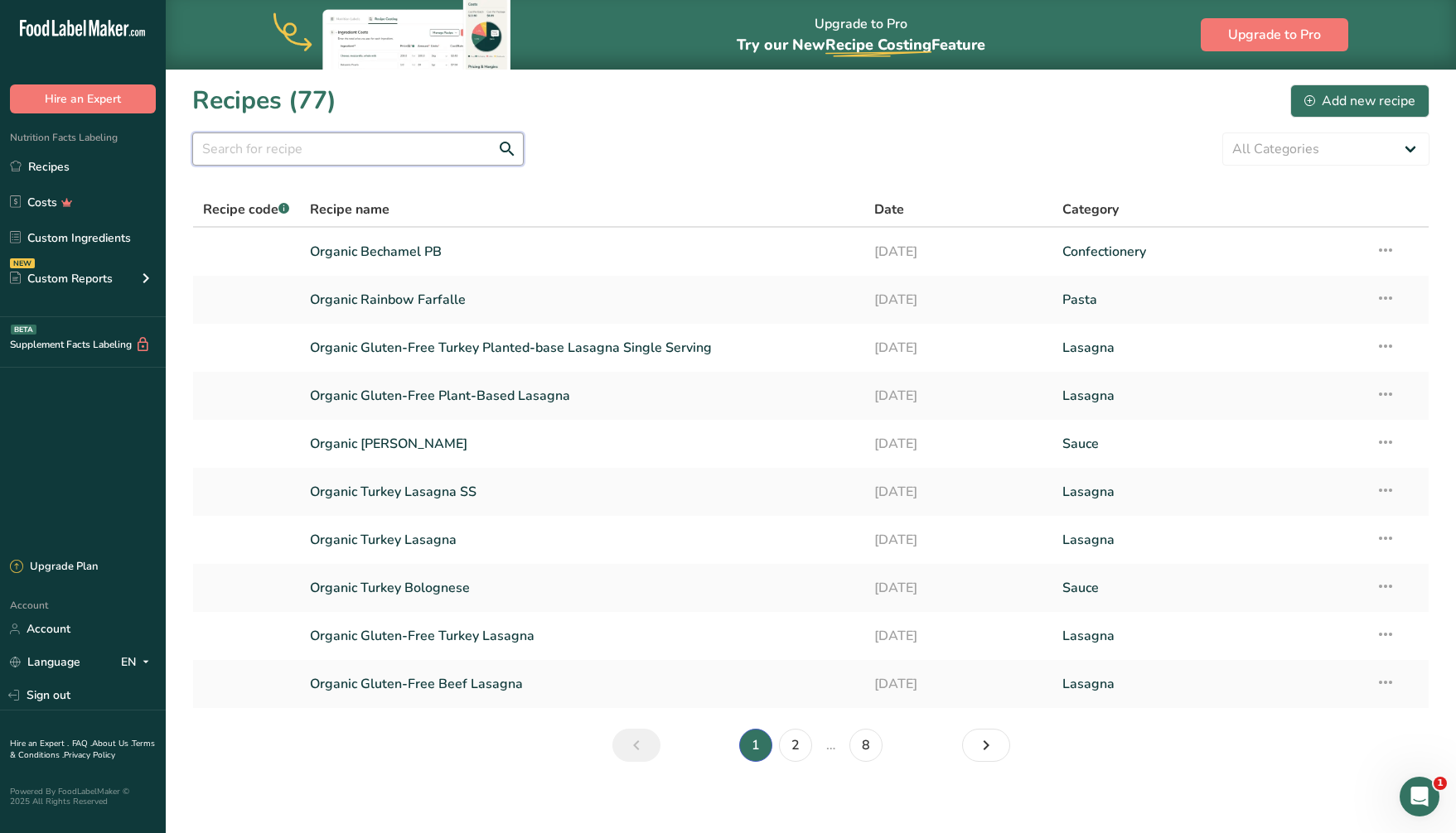
click at [354, 150] on input "text" at bounding box center [358, 148] width 331 height 33
type input "lasagna"
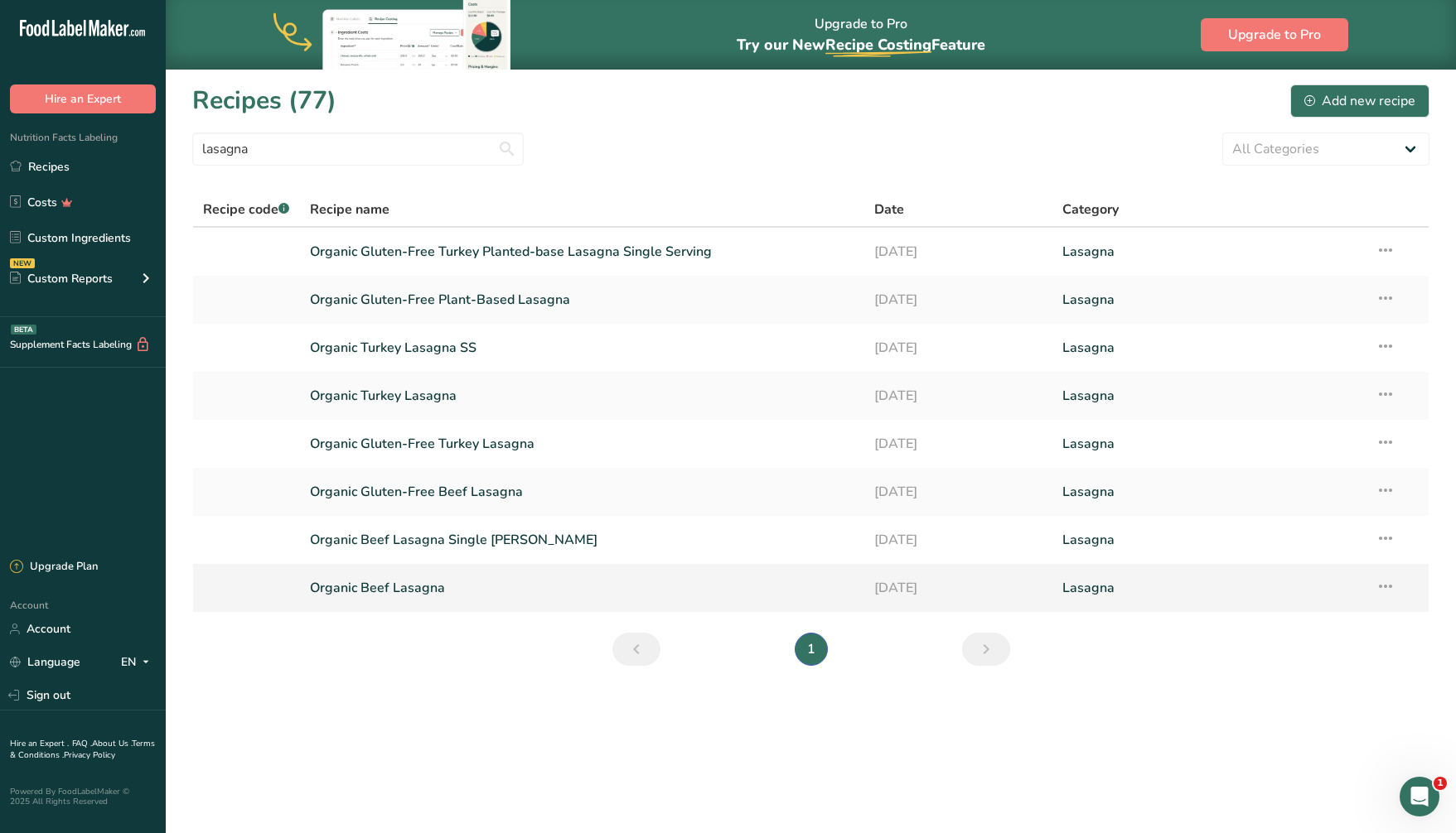
click at [368, 589] on link "Organic Beef Lasagna" at bounding box center [582, 587] width 544 height 35
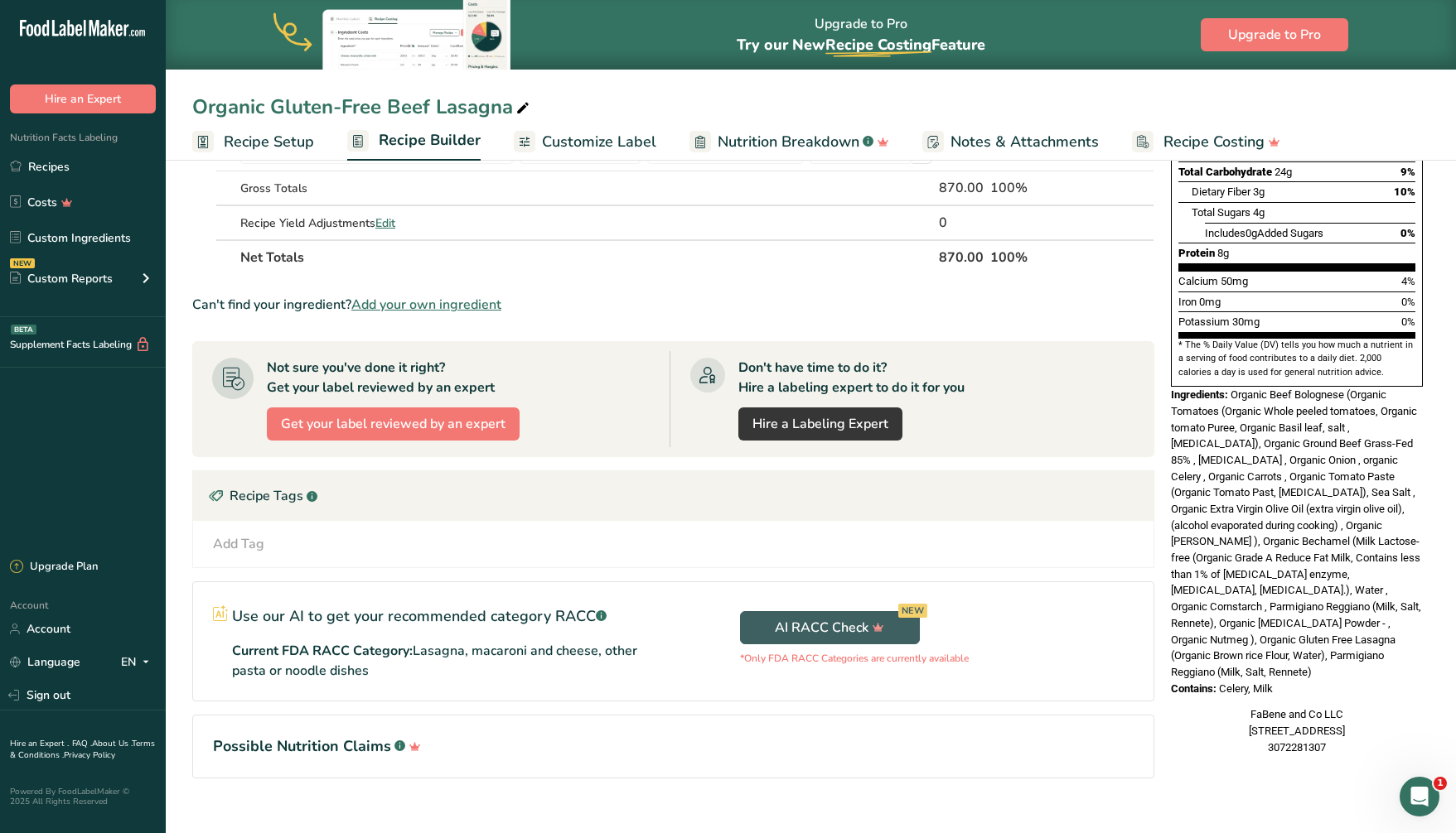
scroll to position [373, 0]
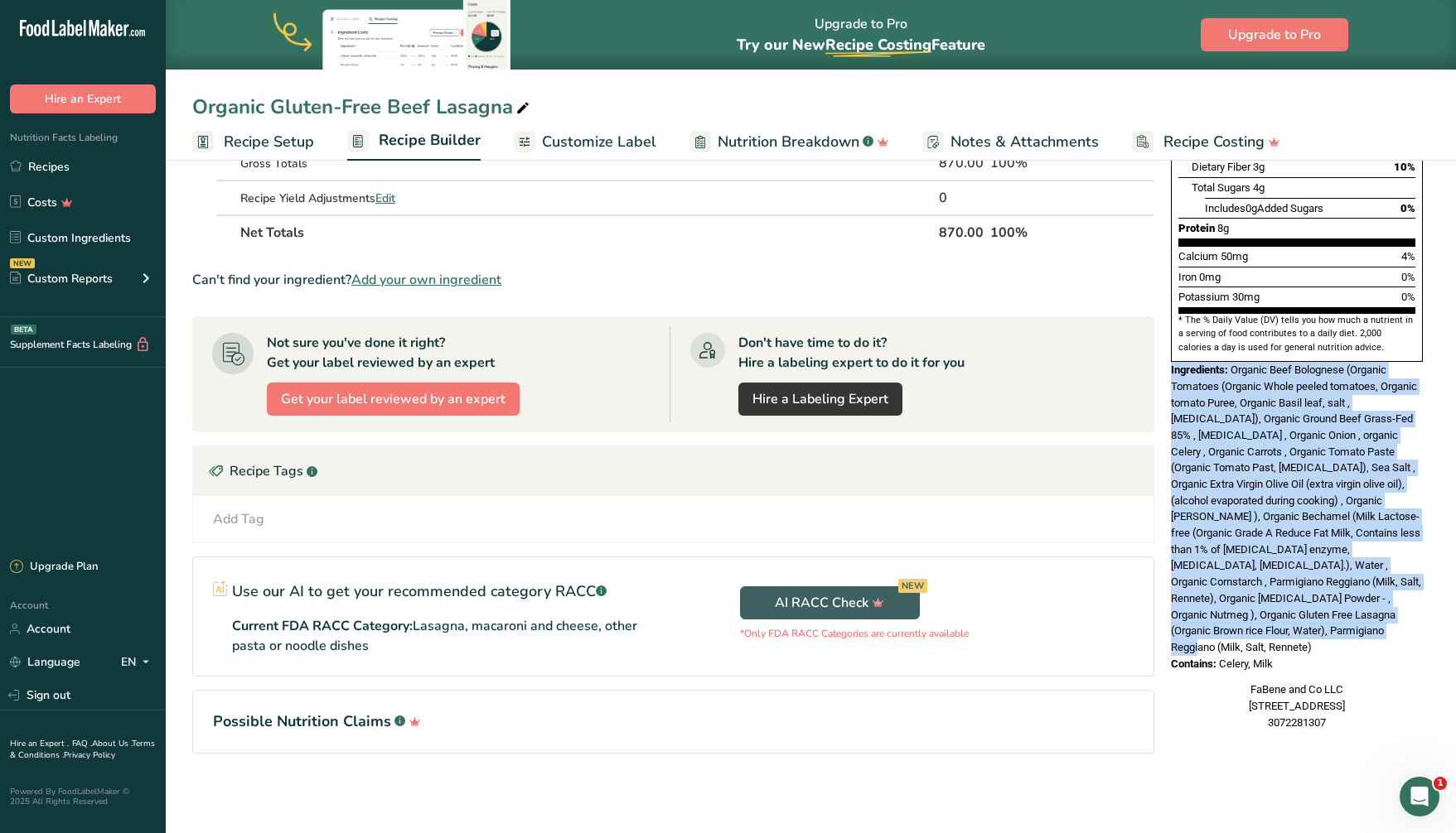
drag, startPoint x: 1377, startPoint y: 578, endPoint x: 1168, endPoint y: 333, distance: 322.0
click at [1166, 333] on div "Nutrition Facts 6 Servings Per Container Serving Size 140g Amount Per Serving C…" at bounding box center [1296, 273] width 265 height 928
copy div "Ingredients: Organic Beef Bolognese (Organic Tomatoes (Organic Whole peeled tom…"
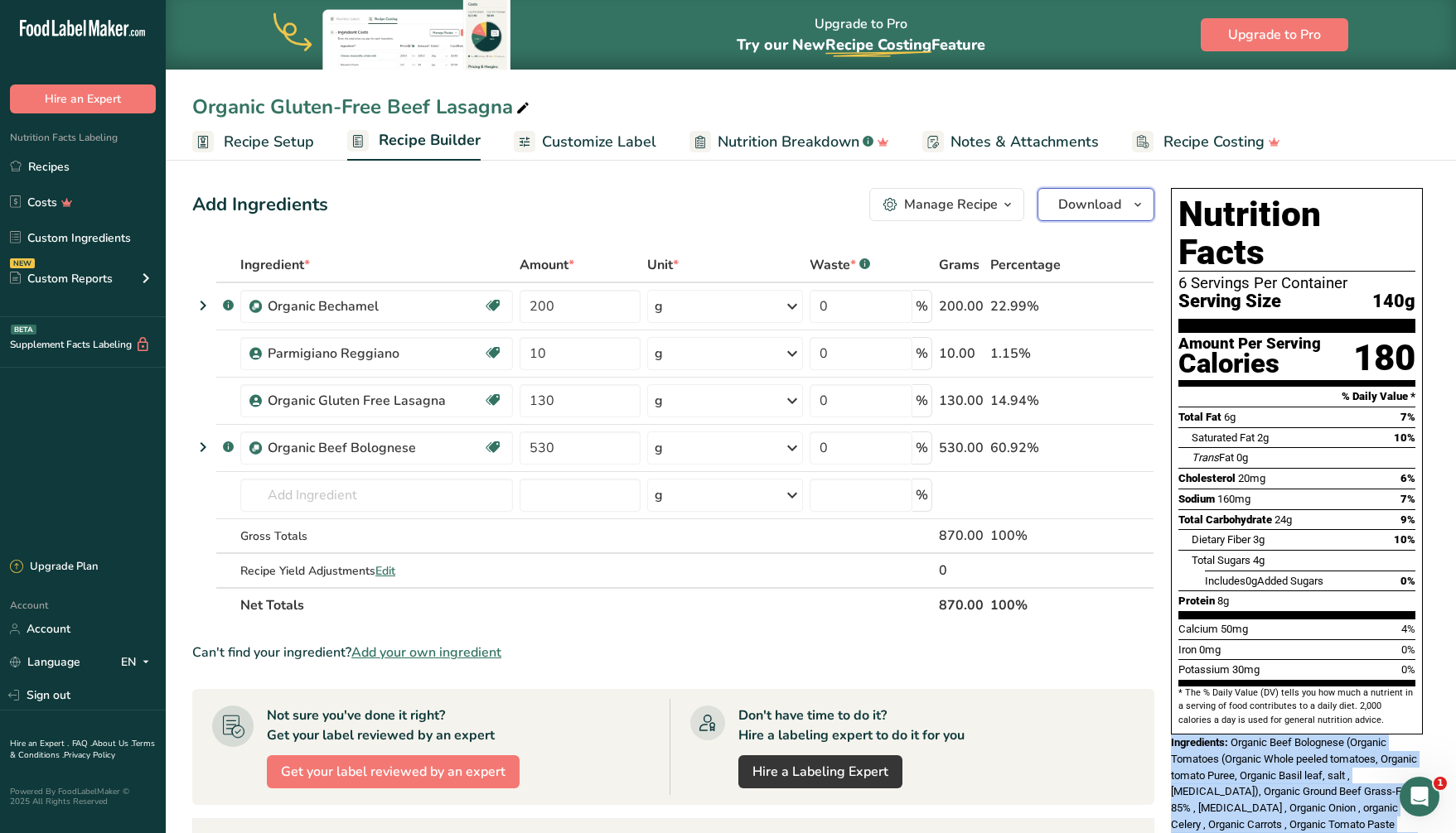
click at [1084, 209] on span "Download" at bounding box center [1089, 204] width 63 height 20
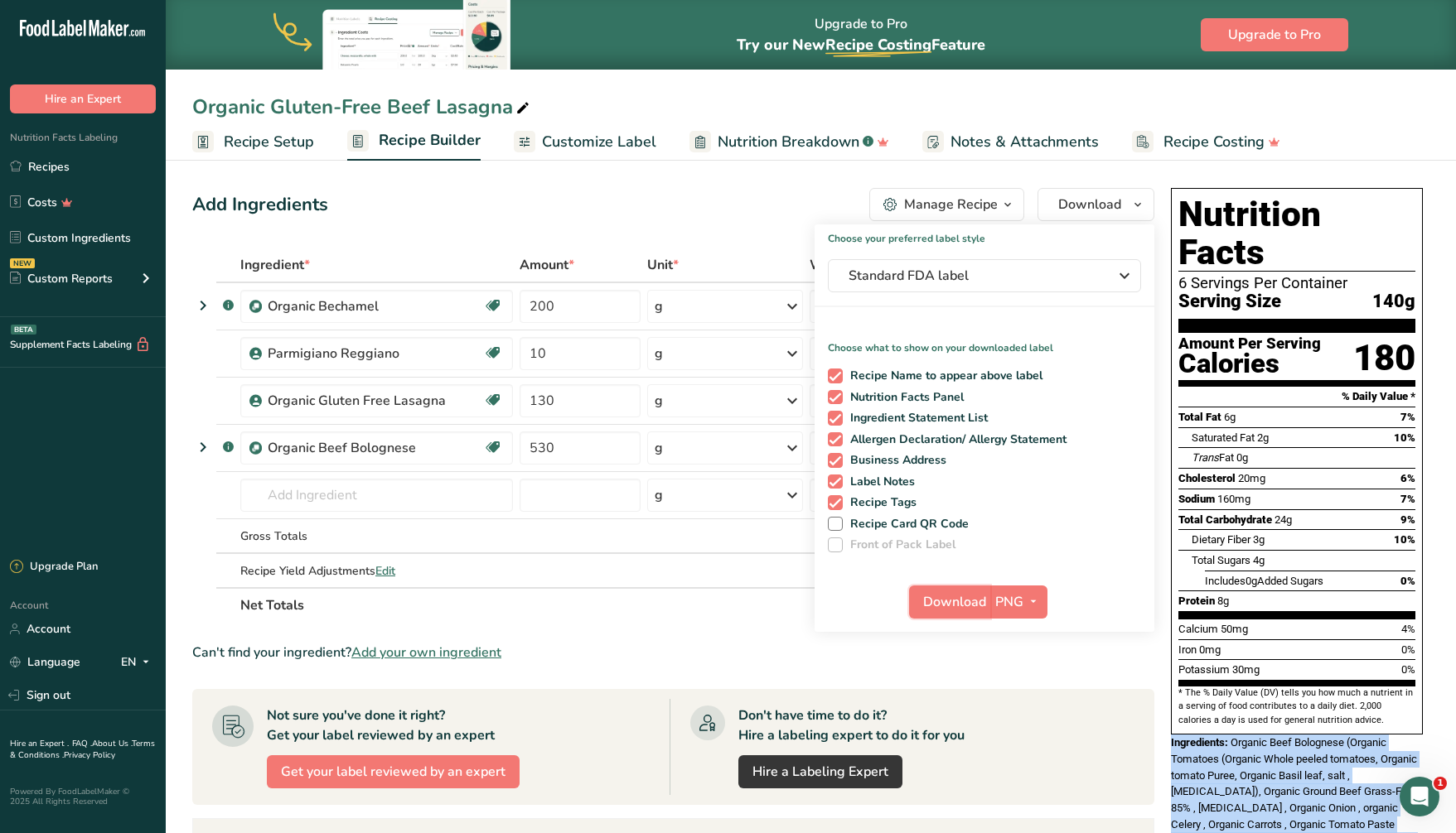
drag, startPoint x: 970, startPoint y: 600, endPoint x: 677, endPoint y: 4, distance: 664.1
click at [970, 600] on span "Download" at bounding box center [955, 601] width 63 height 20
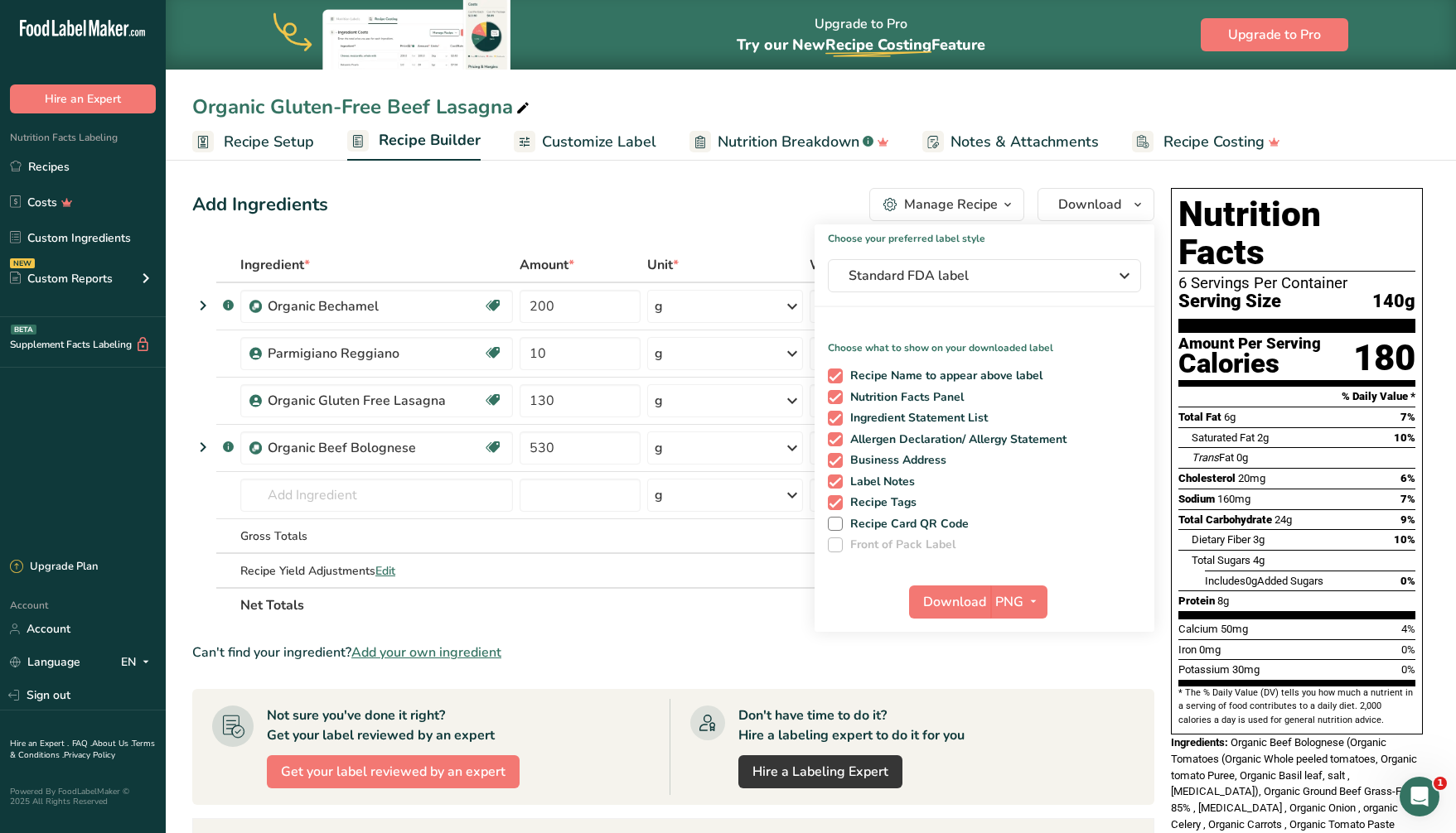
drag, startPoint x: 898, startPoint y: 155, endPoint x: 565, endPoint y: 136, distance: 333.5
click at [897, 155] on ul "Recipe Setup Recipe Builder Customize Label Nutrition Breakdown .a-a{fill:#3473…" at bounding box center [811, 141] width 1290 height 39
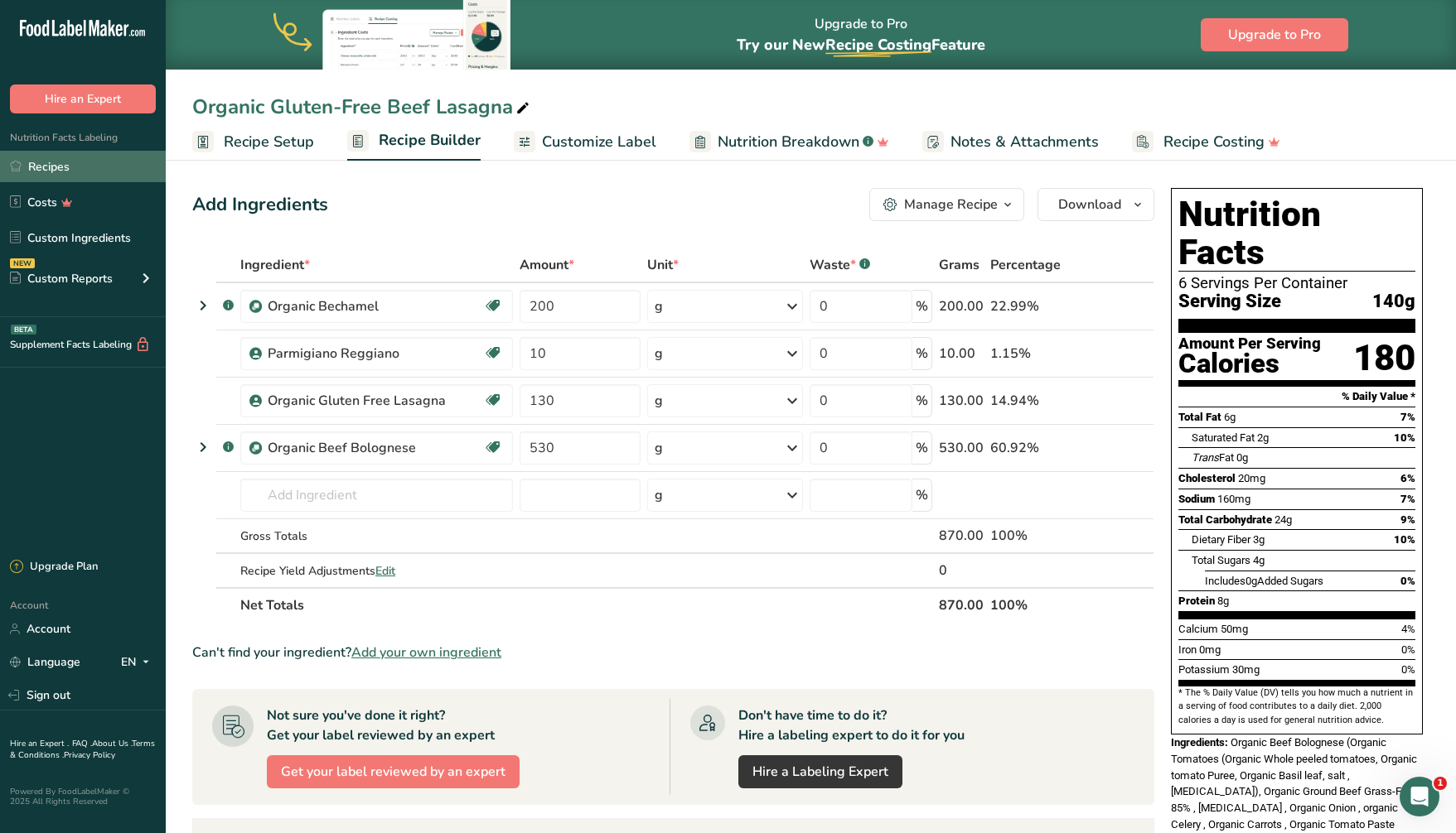
click at [82, 166] on link "Recipes" at bounding box center [82, 165] width 166 height 31
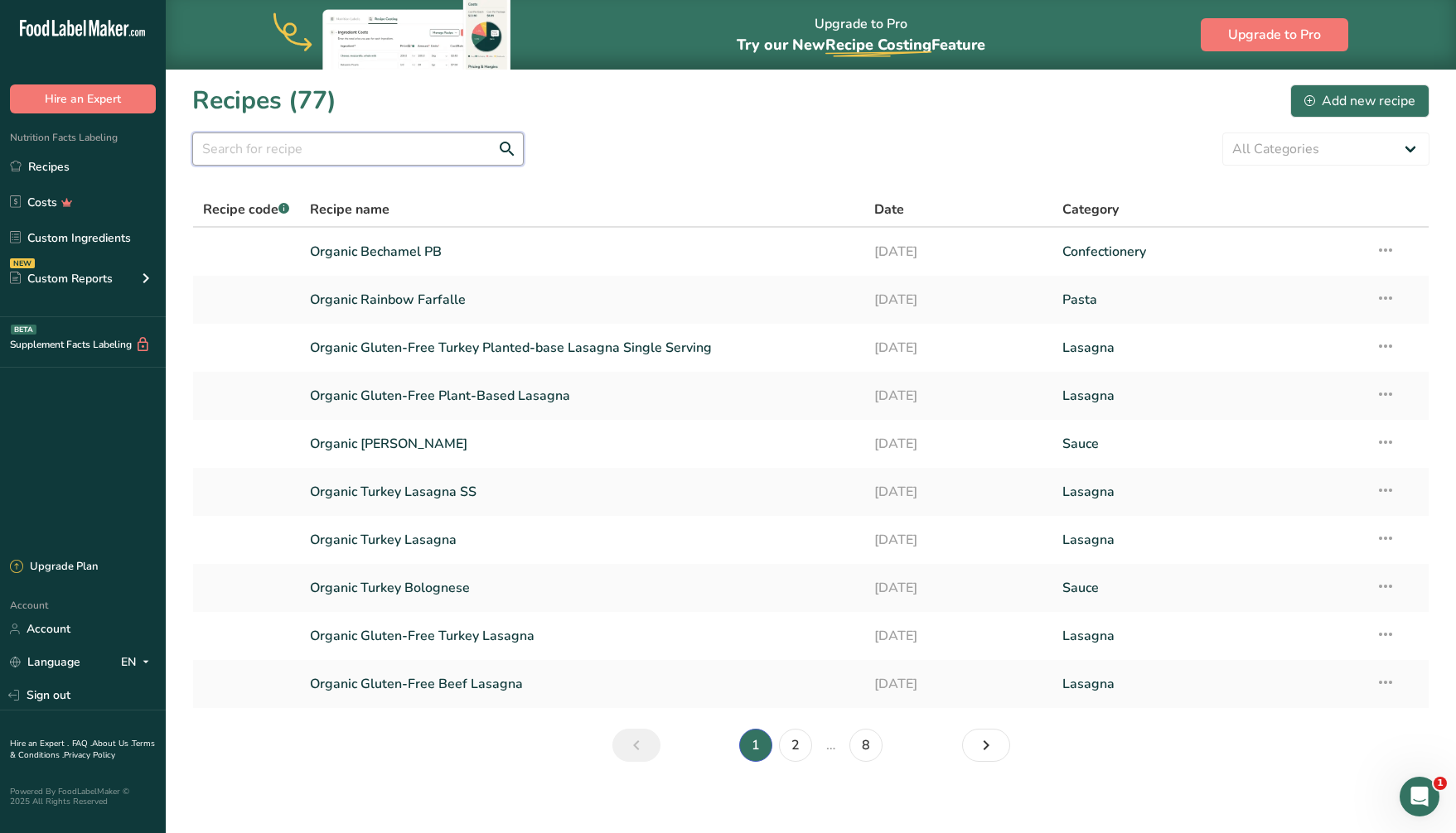
click at [307, 153] on input "text" at bounding box center [358, 148] width 331 height 33
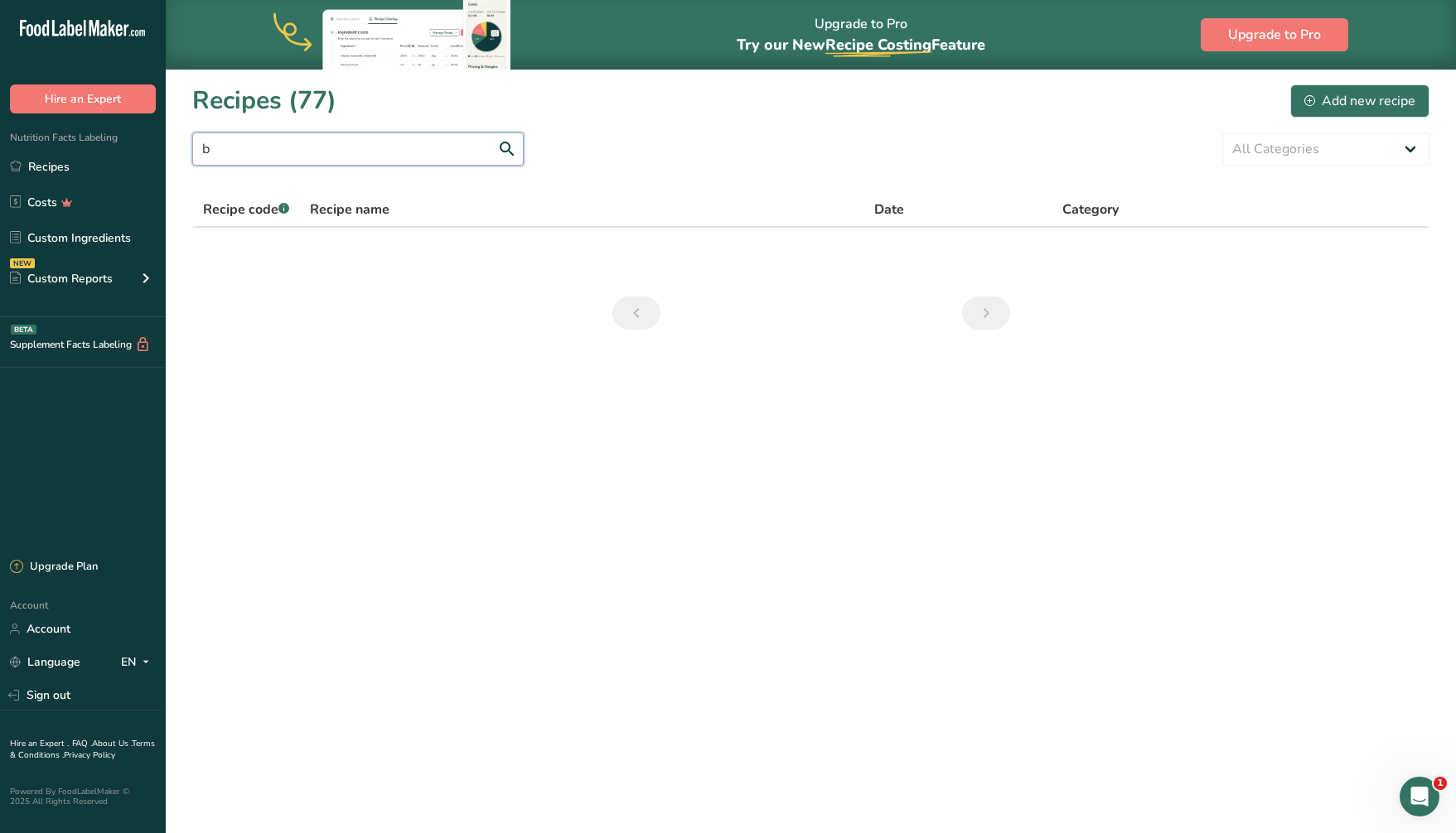
type input "b"
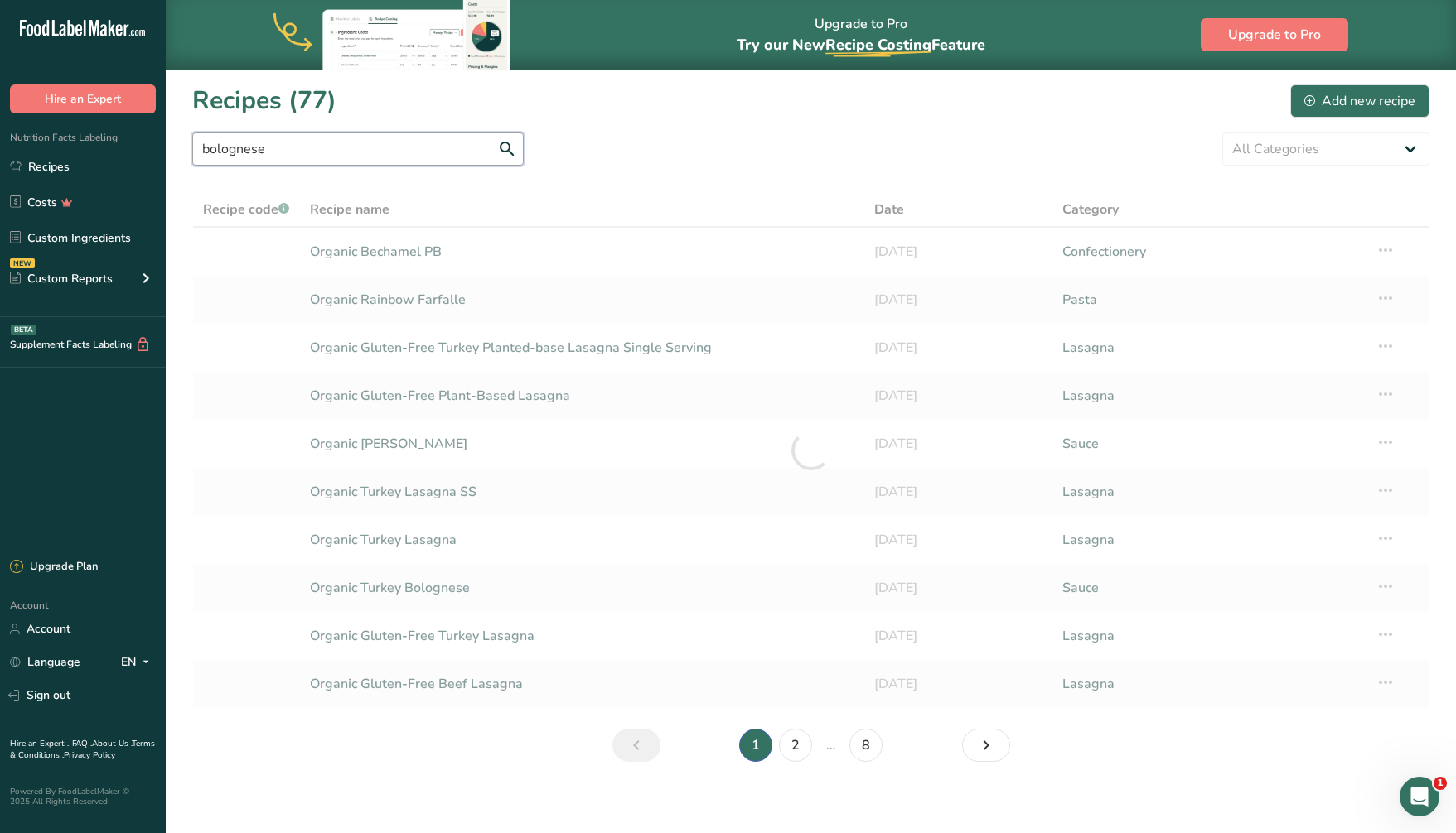
type input "bolognese"
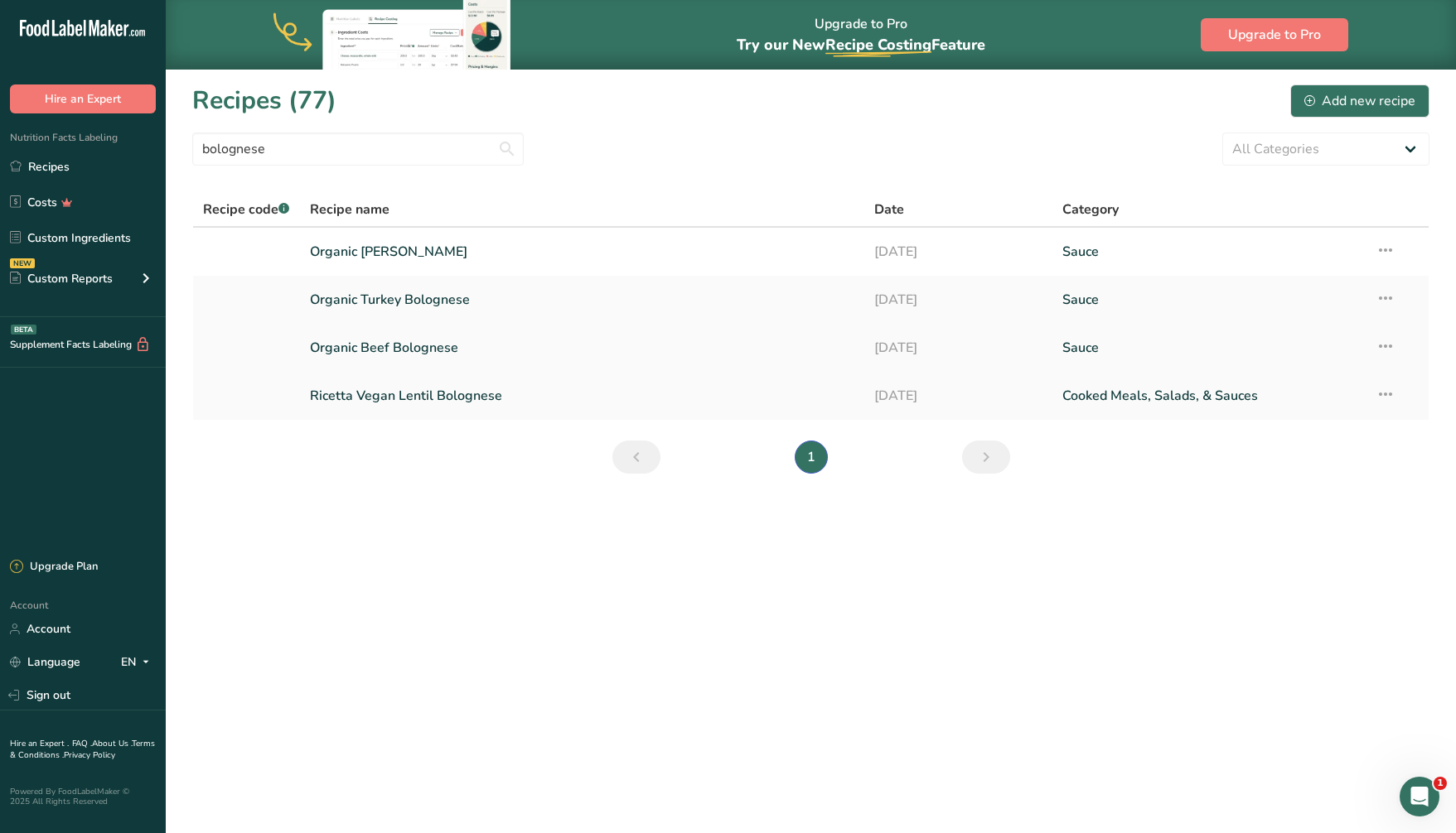
click at [346, 350] on link "Organic Beef Bolognese" at bounding box center [582, 347] width 544 height 35
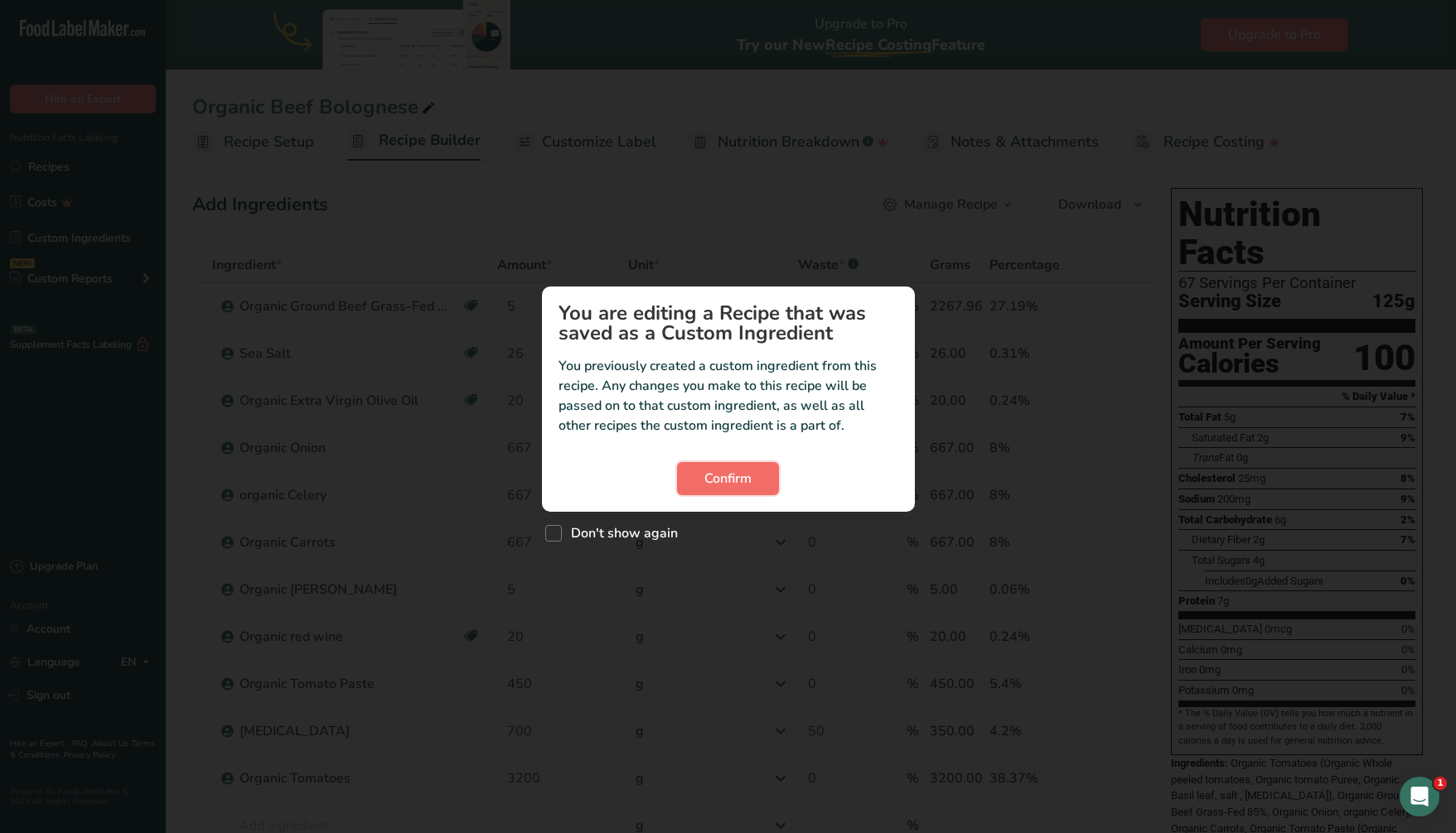
click at [721, 473] on span "Confirm" at bounding box center [728, 478] width 47 height 20
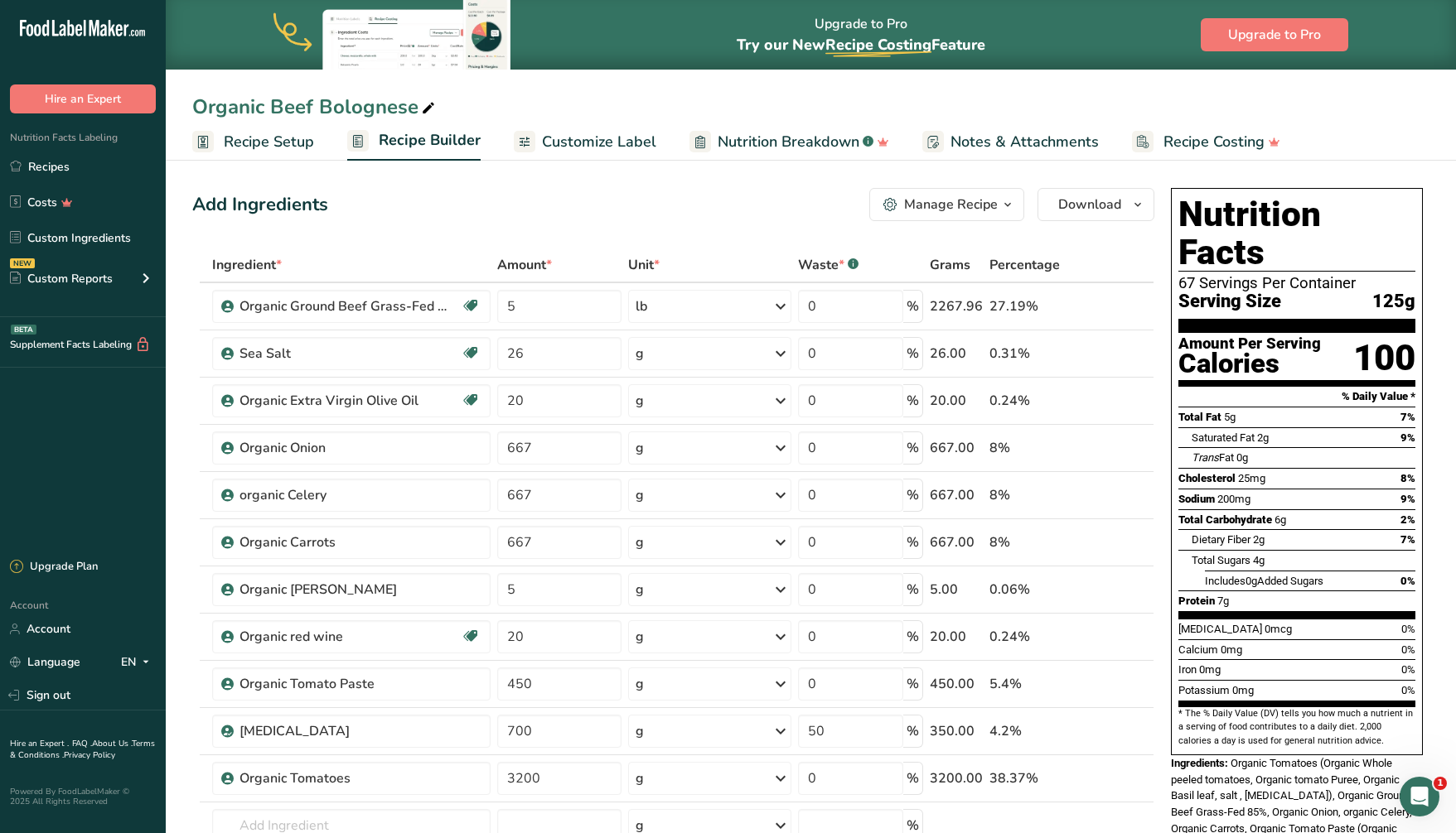
click at [278, 144] on span "Recipe Setup" at bounding box center [268, 142] width 90 height 23
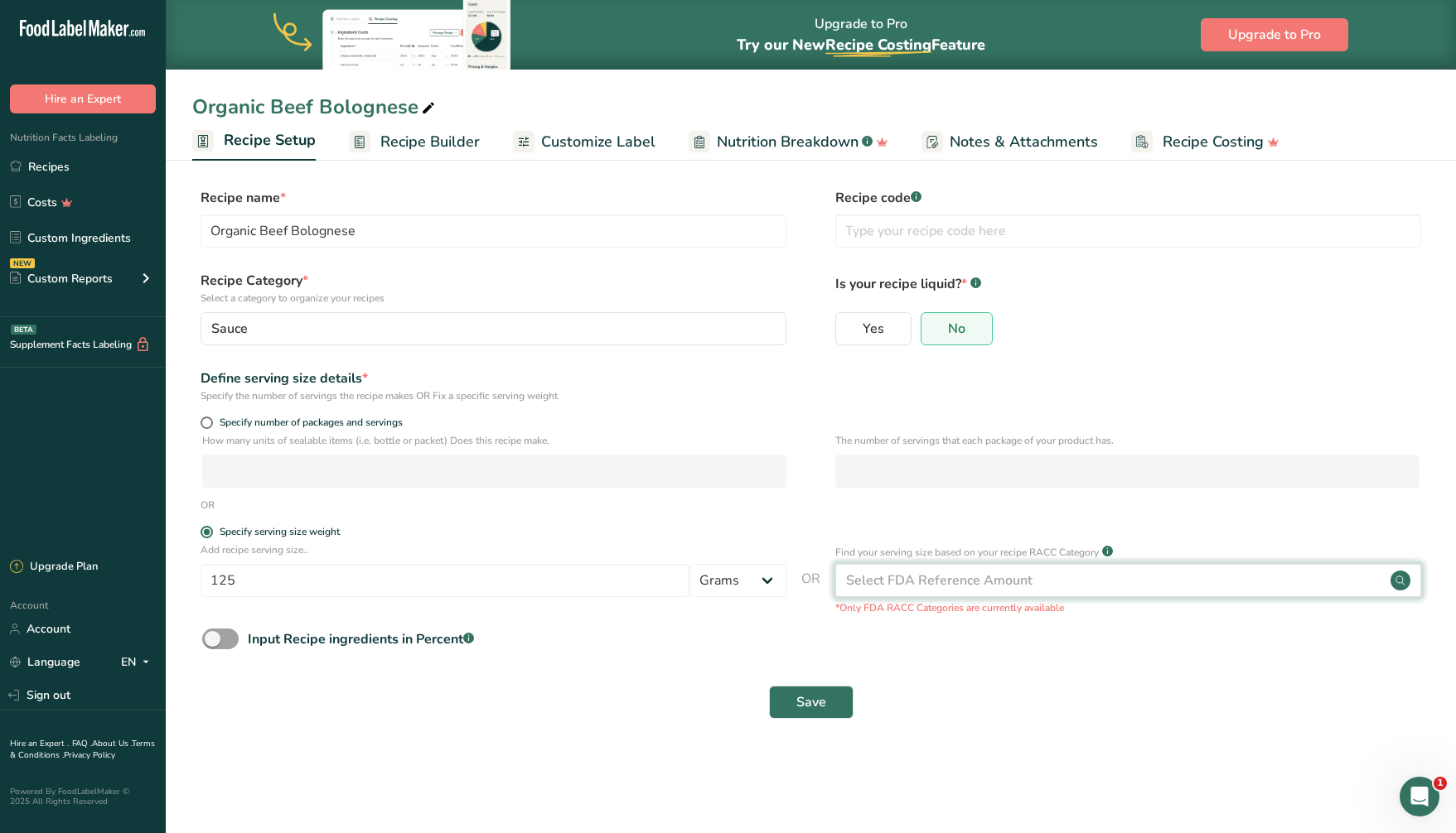
click at [987, 577] on div "Select FDA Reference Amount" at bounding box center [939, 580] width 186 height 20
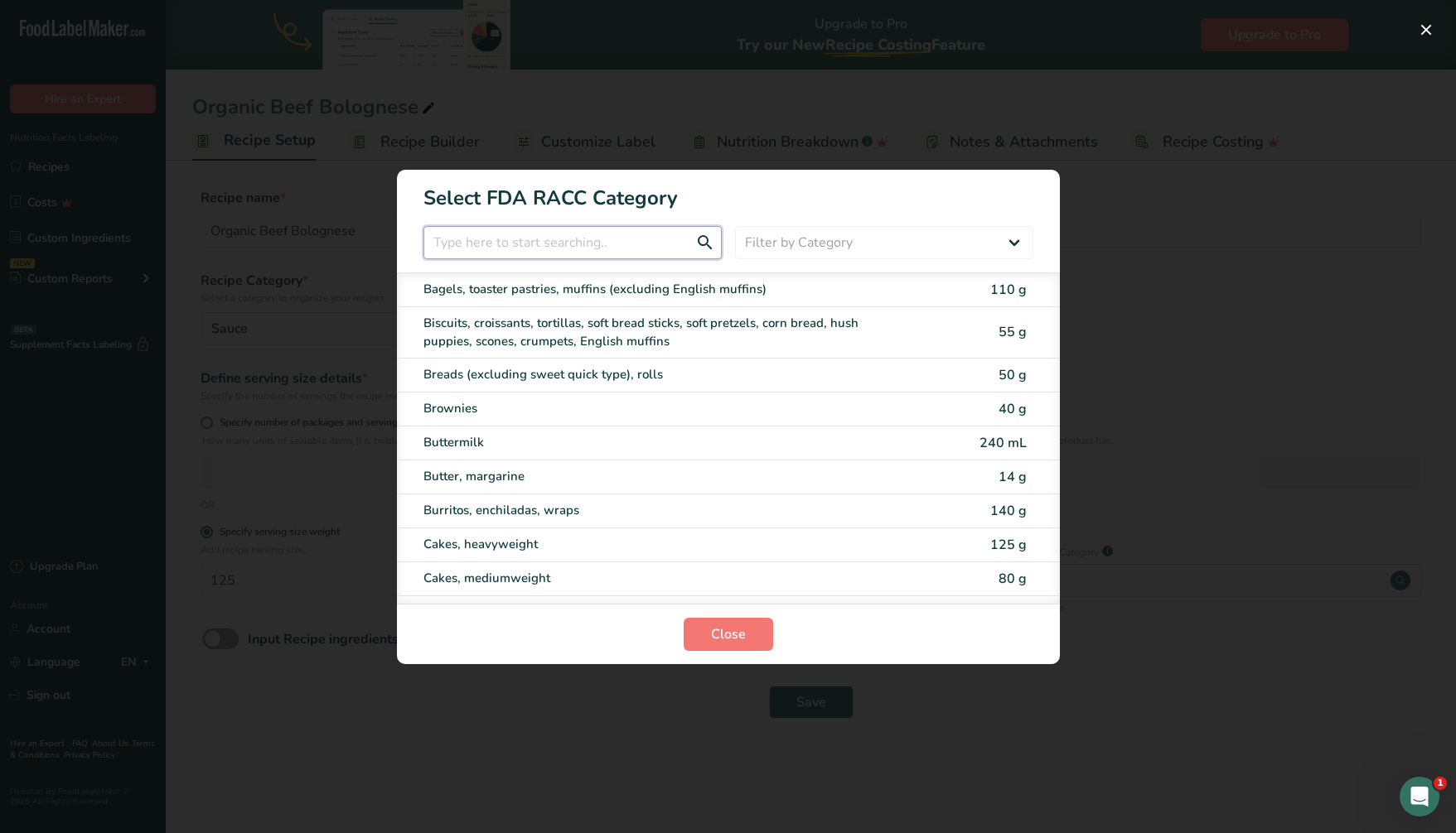
click at [475, 239] on input "RACC Category Selection Modal" at bounding box center [572, 242] width 298 height 33
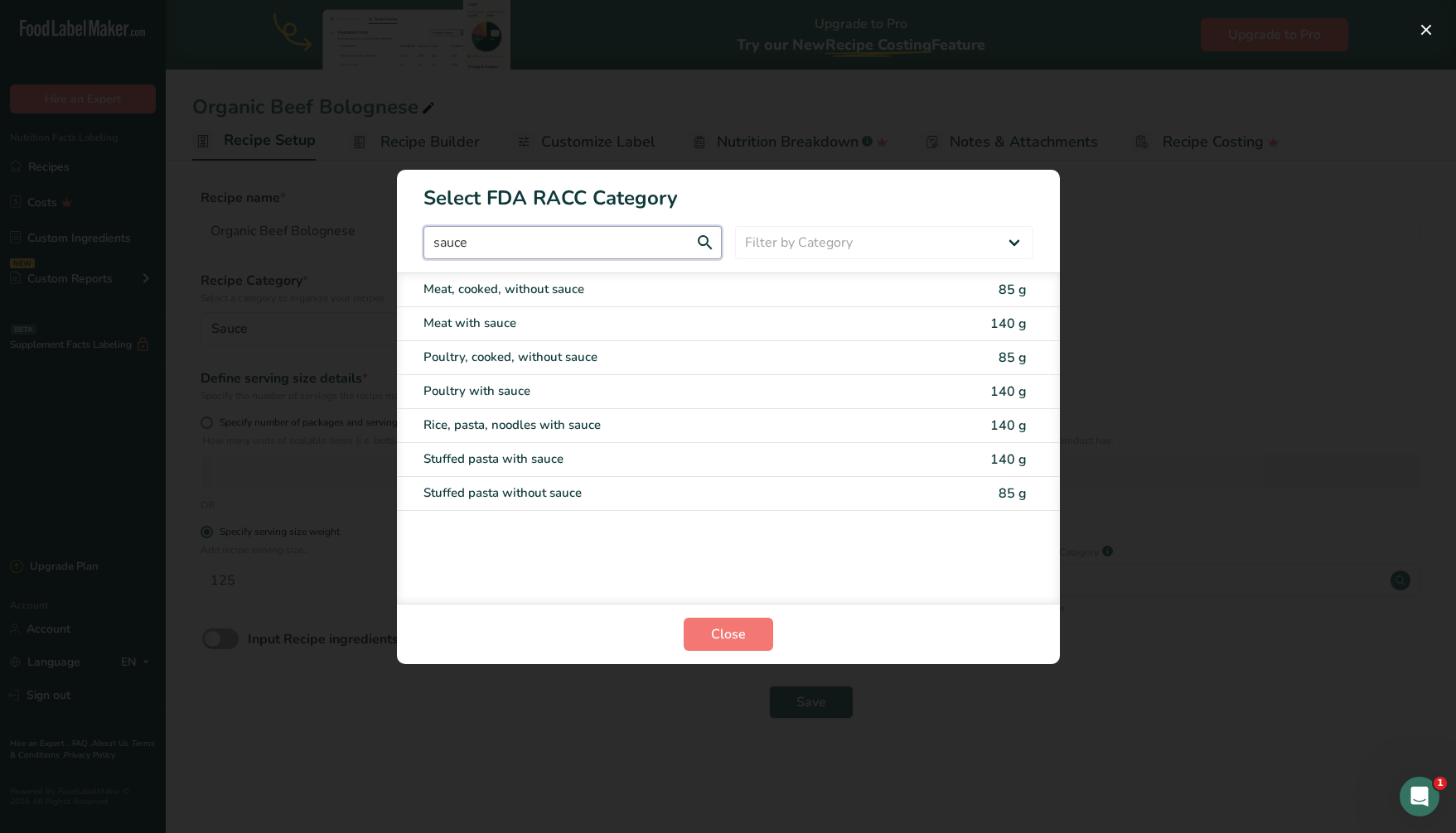
type input "sauce"
click at [497, 101] on div "RACC Category Selection Modal" at bounding box center [728, 416] width 1456 height 833
